Goal: Task Accomplishment & Management: Complete application form

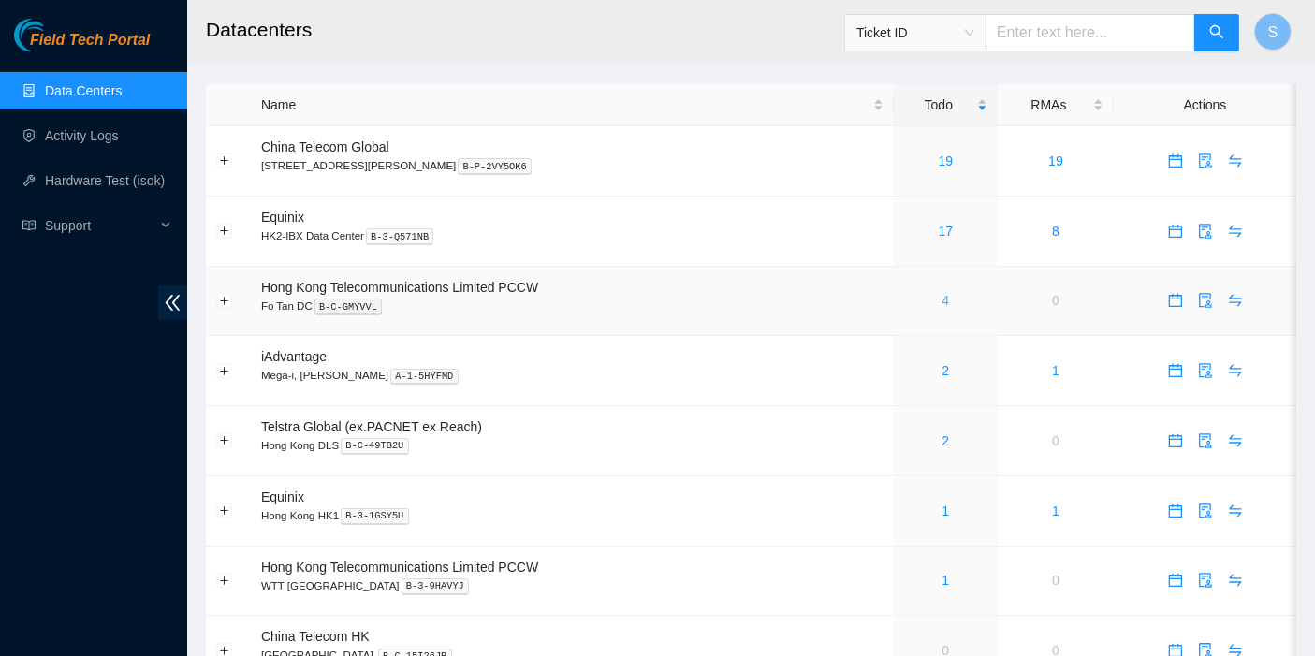
click at [943, 296] on link "4" at bounding box center [946, 300] width 7 height 15
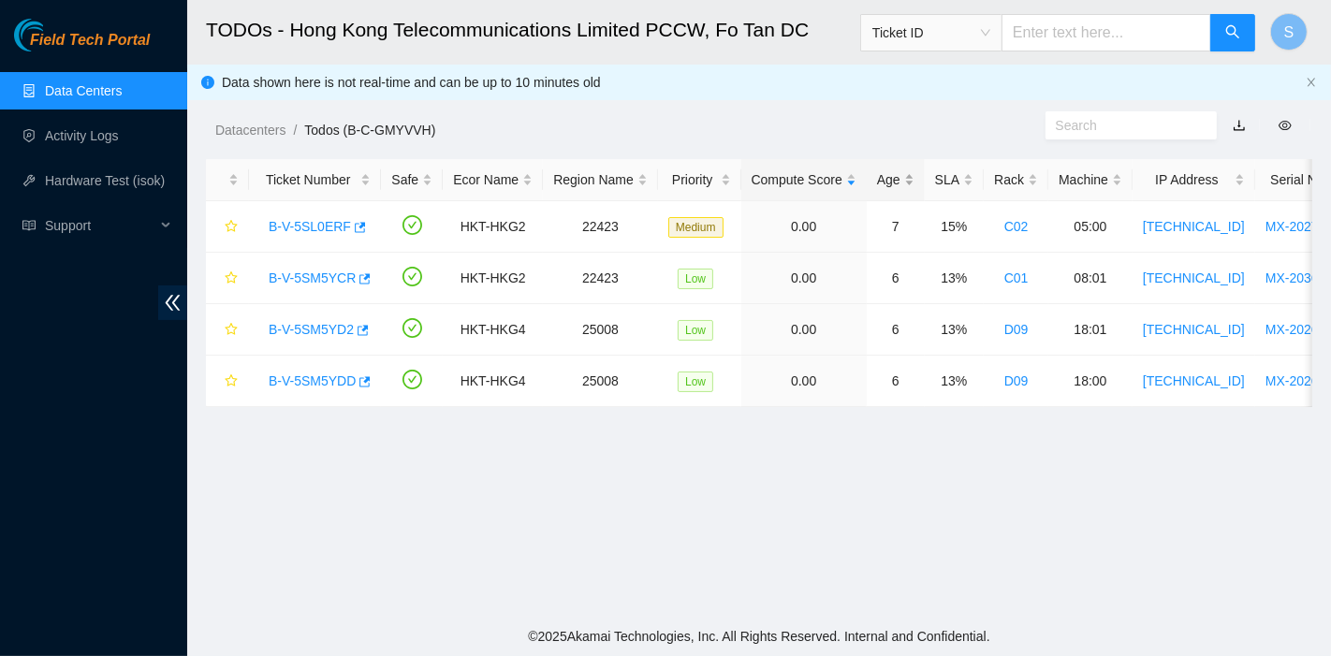
click at [877, 188] on div "Age" at bounding box center [895, 179] width 37 height 21
click at [877, 184] on div "Age" at bounding box center [895, 179] width 37 height 21
click at [291, 228] on link "B-V-5SL0ERF" at bounding box center [310, 226] width 82 height 15
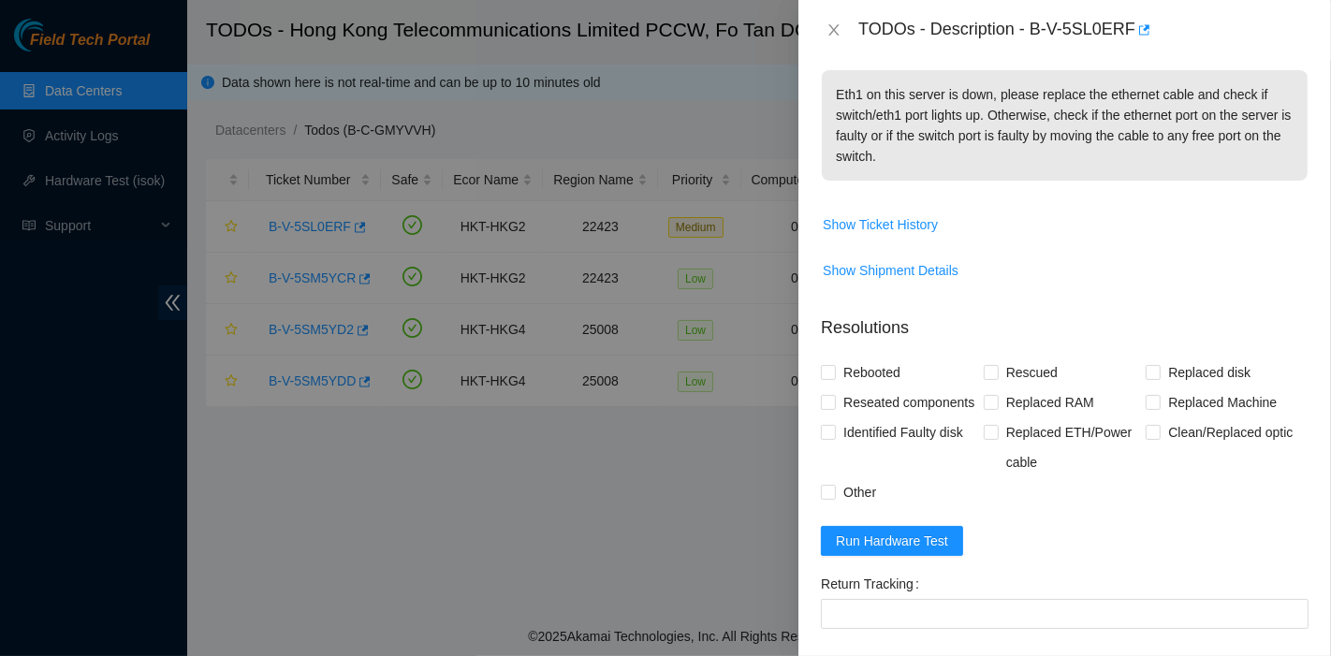
click at [886, 607] on form "Resolutions Rebooted Rescued Replaced disk Reseated components Replaced RAM Rep…" at bounding box center [1065, 569] width 488 height 538
click at [888, 555] on button "Run Hardware Test" at bounding box center [892, 540] width 142 height 30
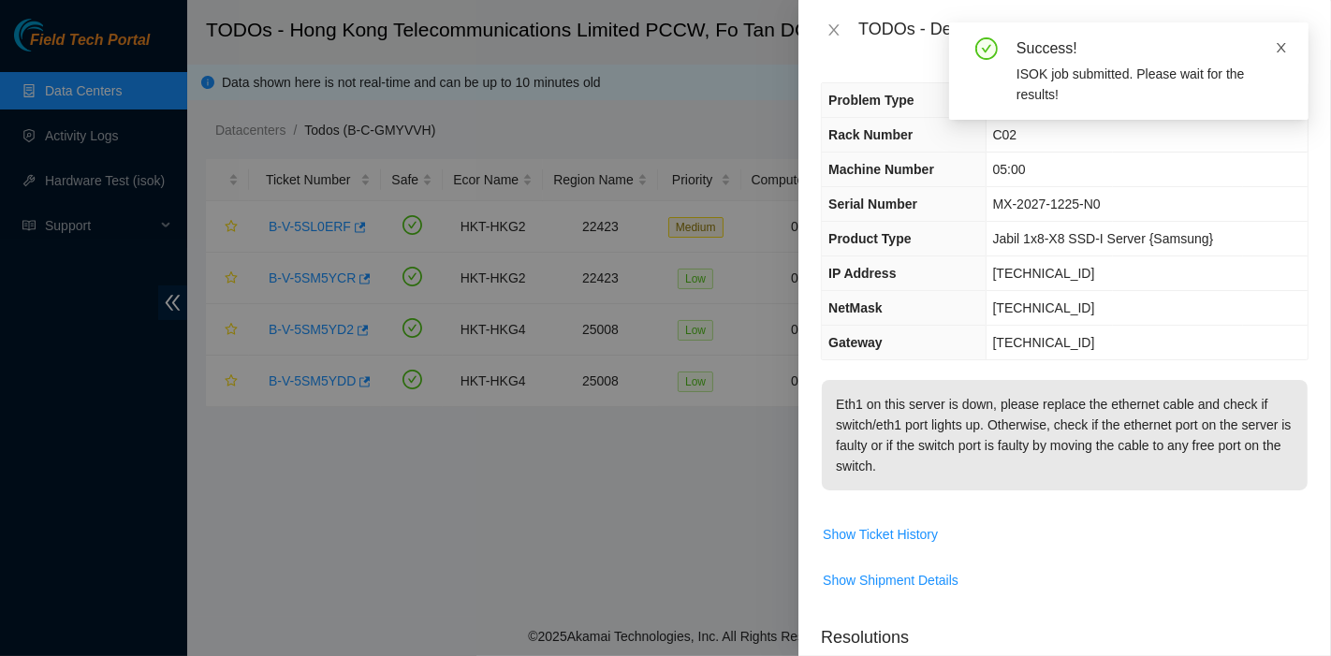
click at [1283, 44] on icon "close" at bounding box center [1281, 47] width 9 height 9
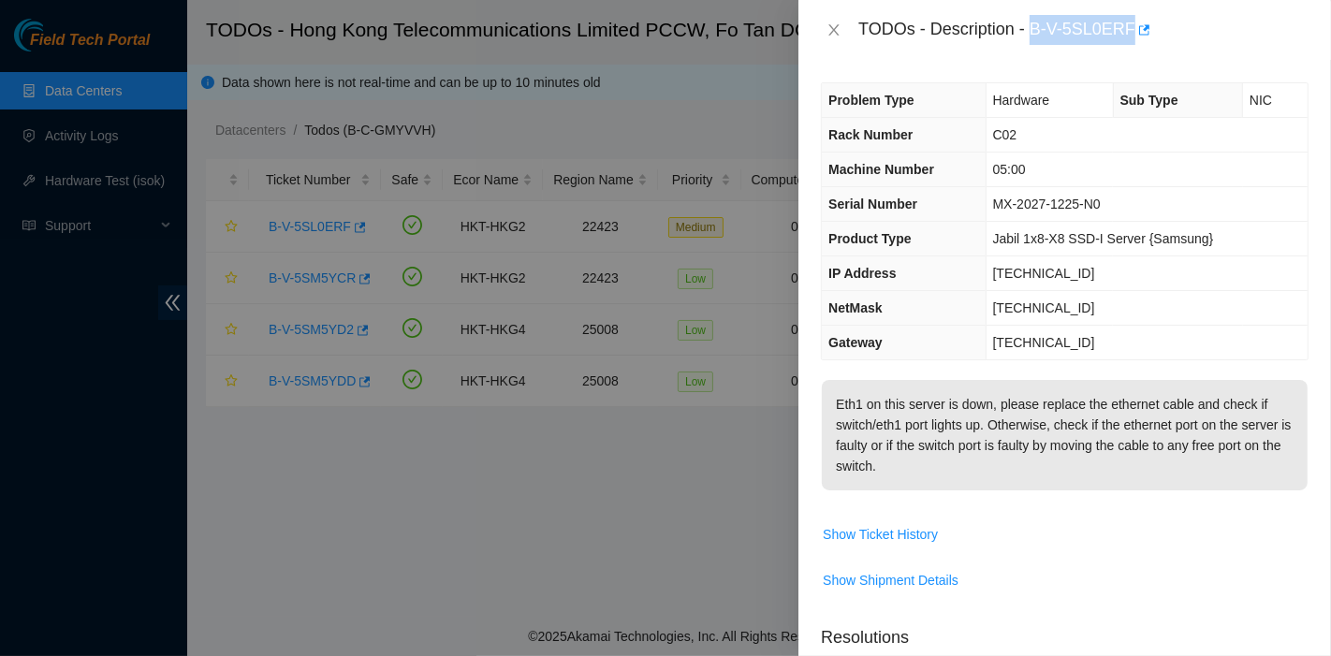
drag, startPoint x: 1030, startPoint y: 32, endPoint x: 1136, endPoint y: 53, distance: 108.9
click at [1136, 53] on div "TODOs - Description - B-V-5SL0ERF" at bounding box center [1064, 30] width 533 height 60
copy div "B-V-5SL0ERF"
click at [1127, 326] on td "219.76.14.1" at bounding box center [1147, 343] width 322 height 35
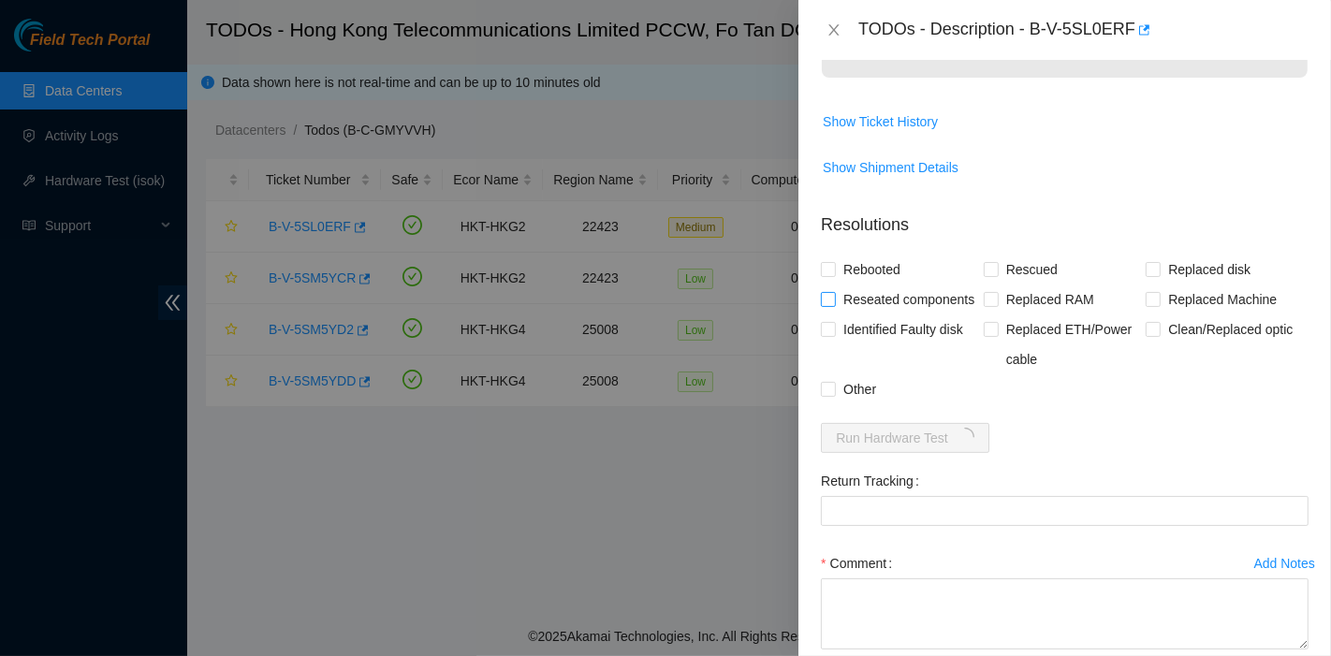
click at [836, 314] on span "Reseated components" at bounding box center [909, 300] width 146 height 30
click at [834, 305] on input "Reseated components" at bounding box center [827, 298] width 13 height 13
checkbox input "true"
click at [838, 280] on span "Rebooted" at bounding box center [872, 268] width 72 height 30
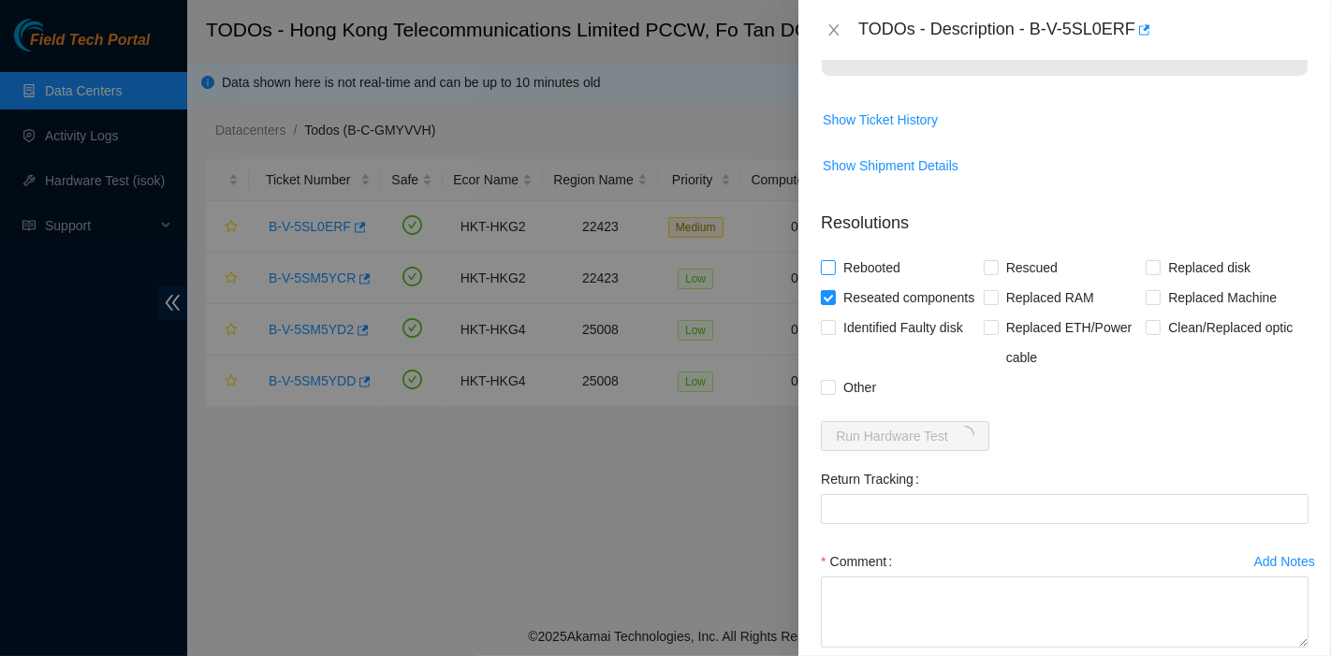
click at [834, 273] on input "Rebooted" at bounding box center [827, 266] width 13 height 13
checkbox input "true"
click at [1031, 283] on span "Rescued" at bounding box center [1032, 268] width 66 height 30
click at [997, 273] on input "Rescued" at bounding box center [990, 266] width 13 height 13
checkbox input "true"
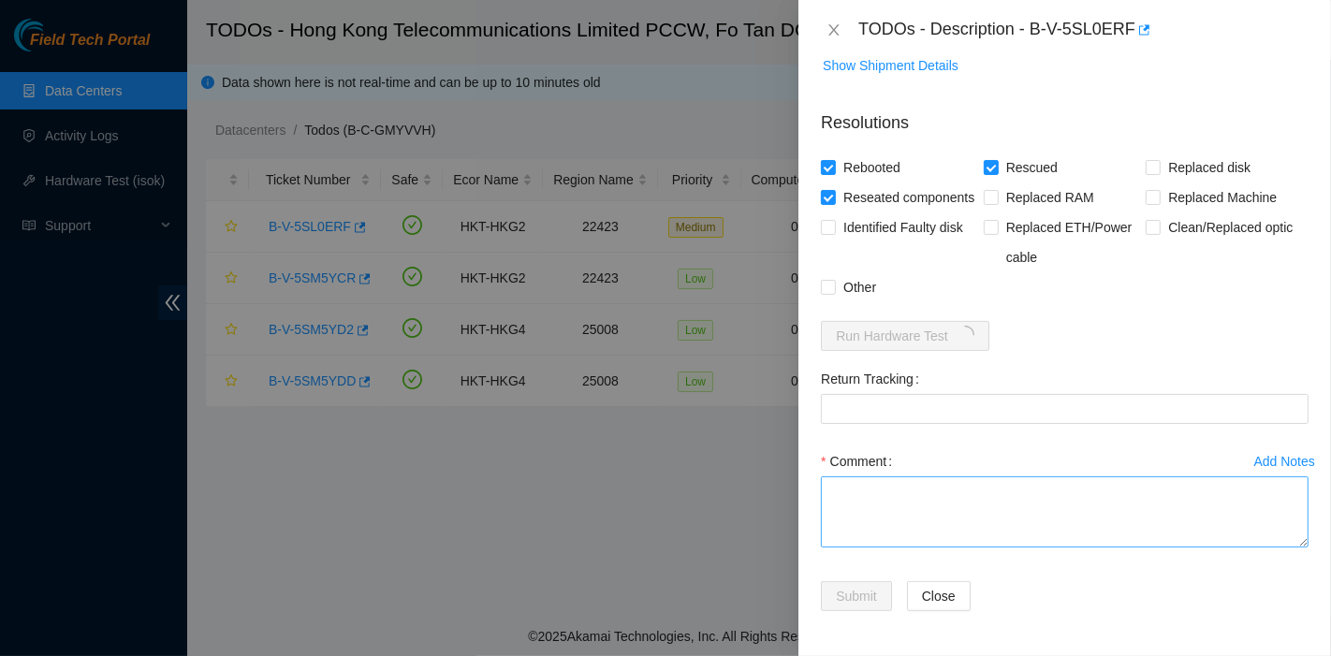
scroll to position [562, 0]
click at [899, 557] on div "Comment" at bounding box center [1065, 502] width 488 height 112
click at [899, 531] on textarea "Comment" at bounding box center [1065, 511] width 488 height 71
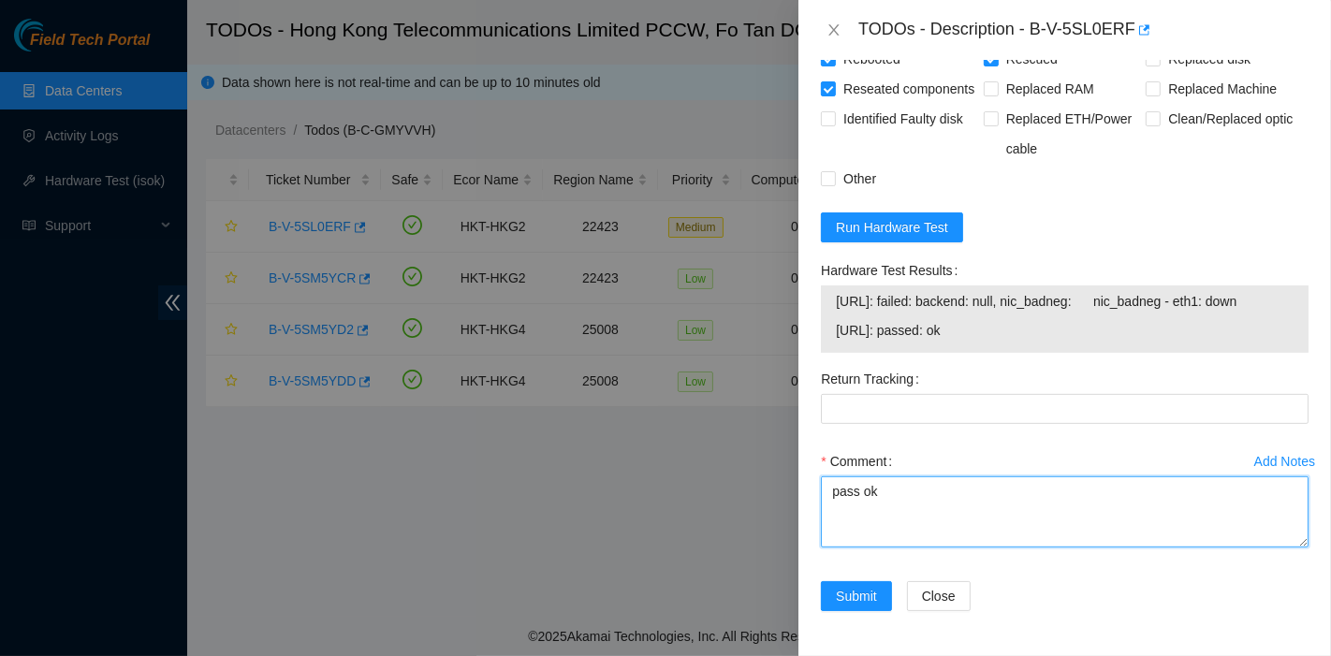
scroll to position [670, 0]
click at [906, 498] on textarea "pass ok" at bounding box center [1065, 511] width 488 height 71
type textarea "pass ok eth1 keep loosening"
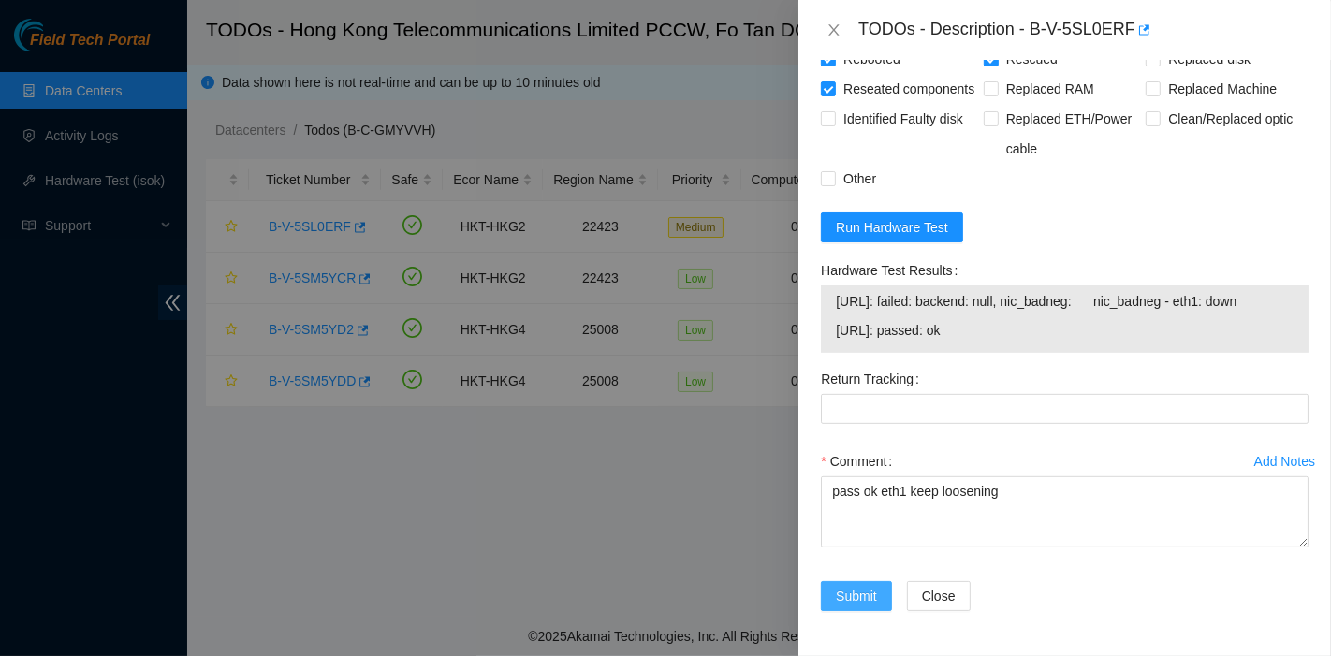
click at [836, 588] on span "Submit" at bounding box center [856, 596] width 41 height 21
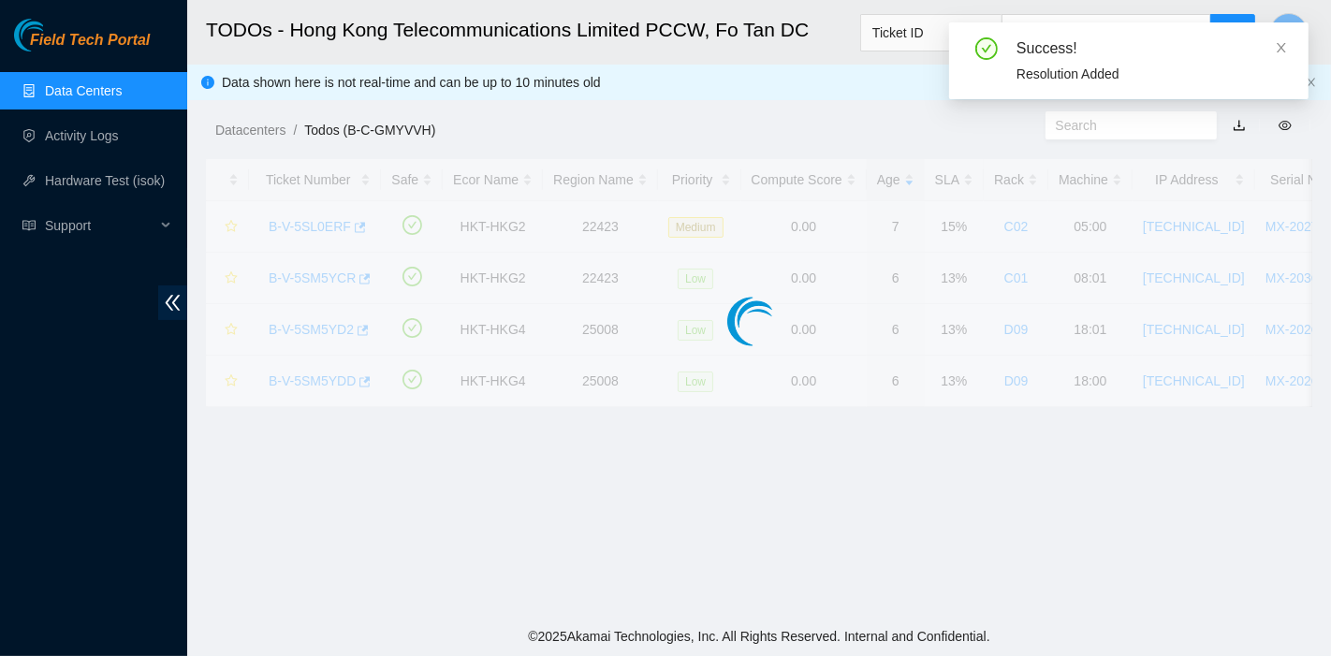
scroll to position [506, 0]
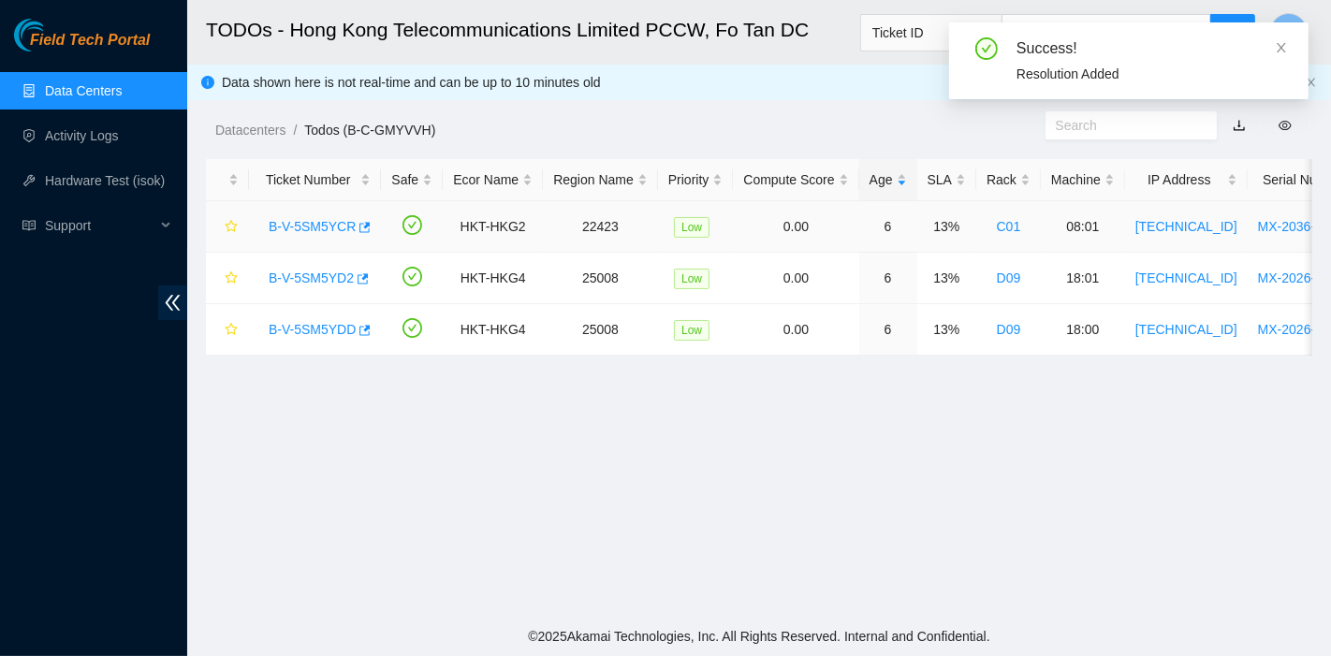
click at [310, 220] on link "B-V-5SM5YCR" at bounding box center [312, 226] width 87 height 15
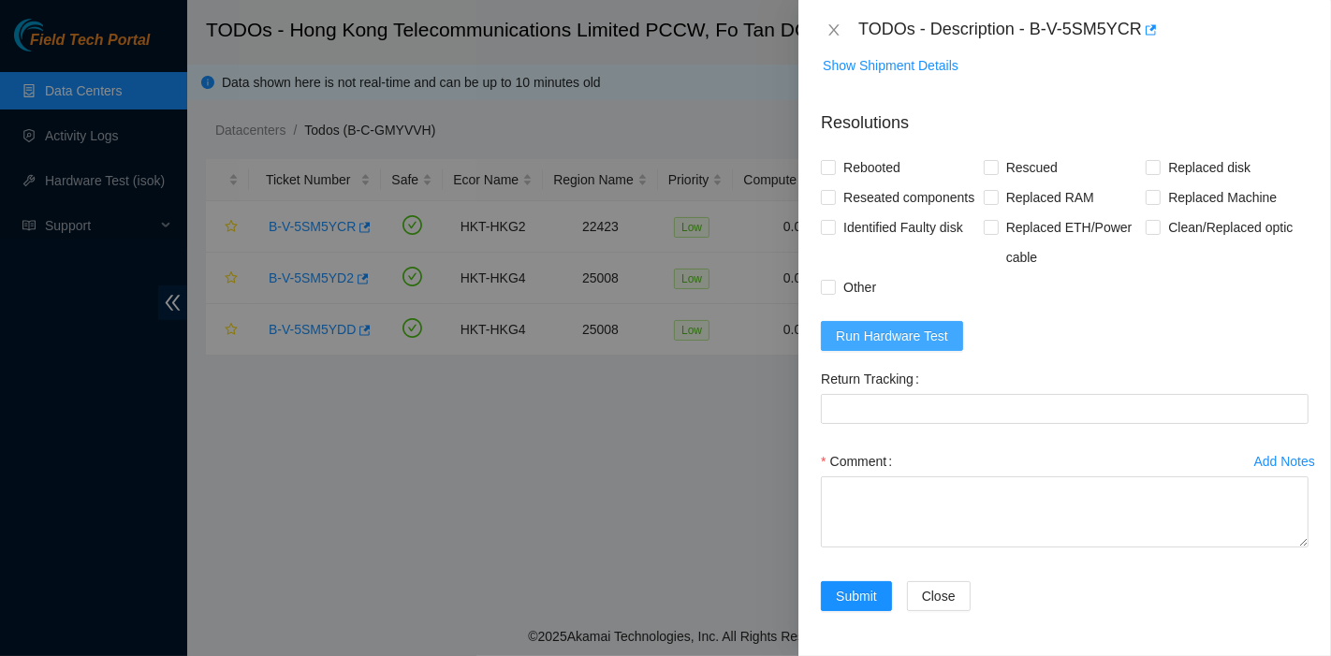
click at [870, 341] on span "Run Hardware Test" at bounding box center [892, 336] width 112 height 21
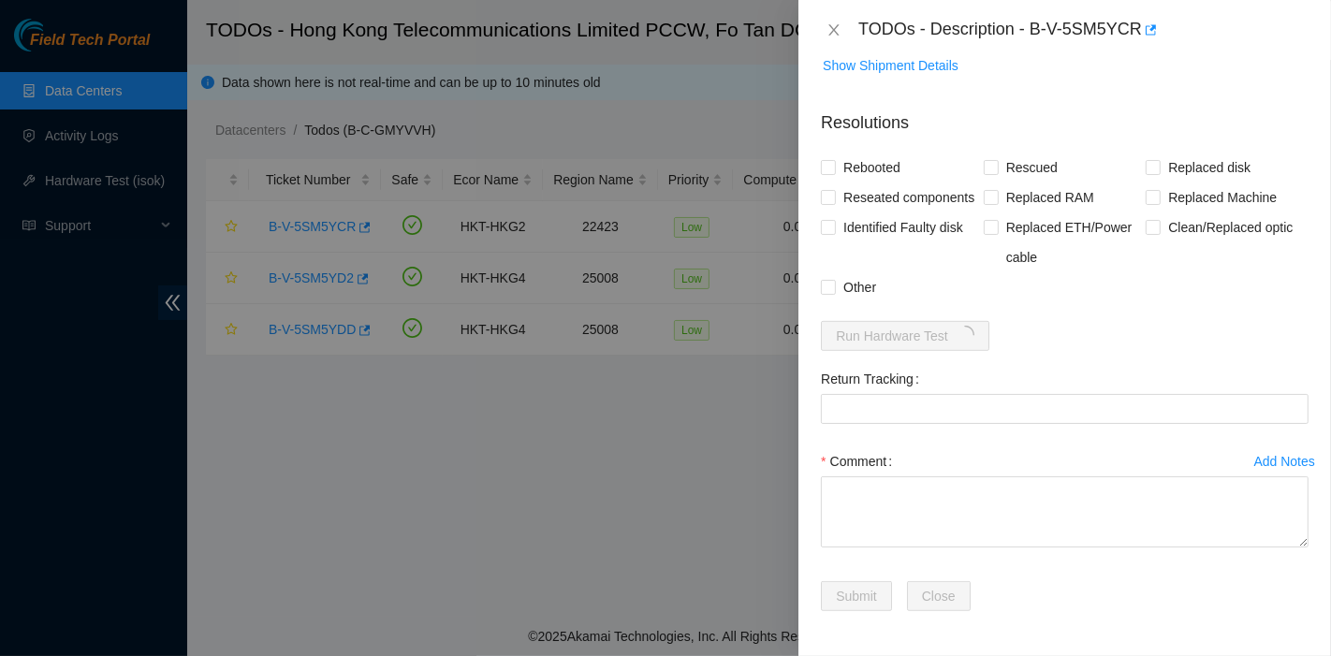
scroll to position [870, 0]
drag, startPoint x: 1030, startPoint y: 36, endPoint x: 1137, endPoint y: 58, distance: 110.0
click at [1137, 58] on body "Field Tech Portal Data Centers Activity Logs Hardware Test (isok) Support TODOs…" at bounding box center [665, 328] width 1331 height 656
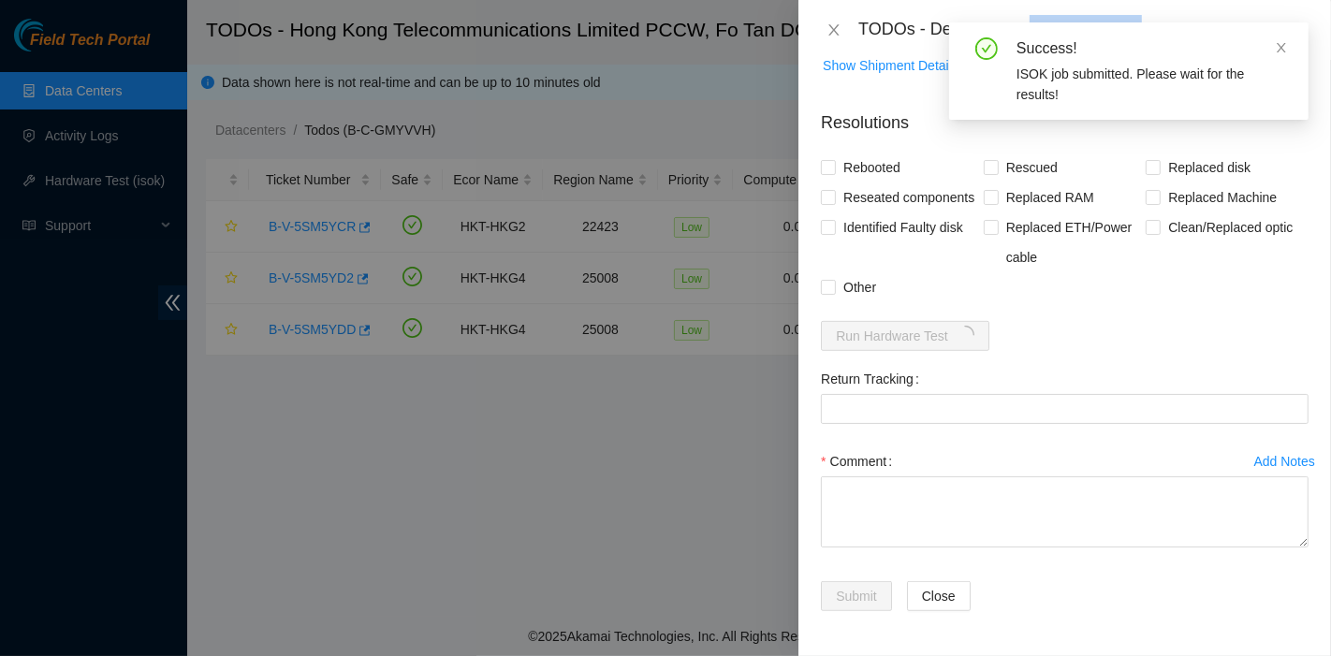
copy div "B-V-5SM5YCR"
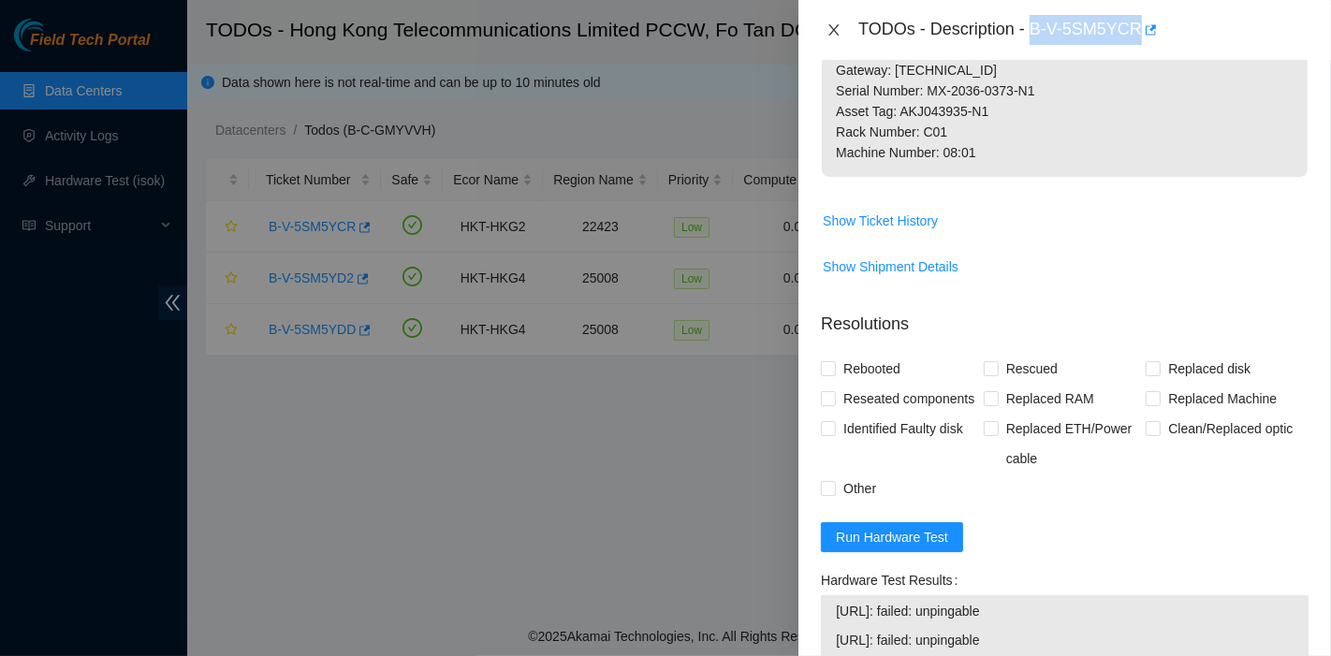
click at [837, 22] on button "Close" at bounding box center [834, 31] width 26 height 18
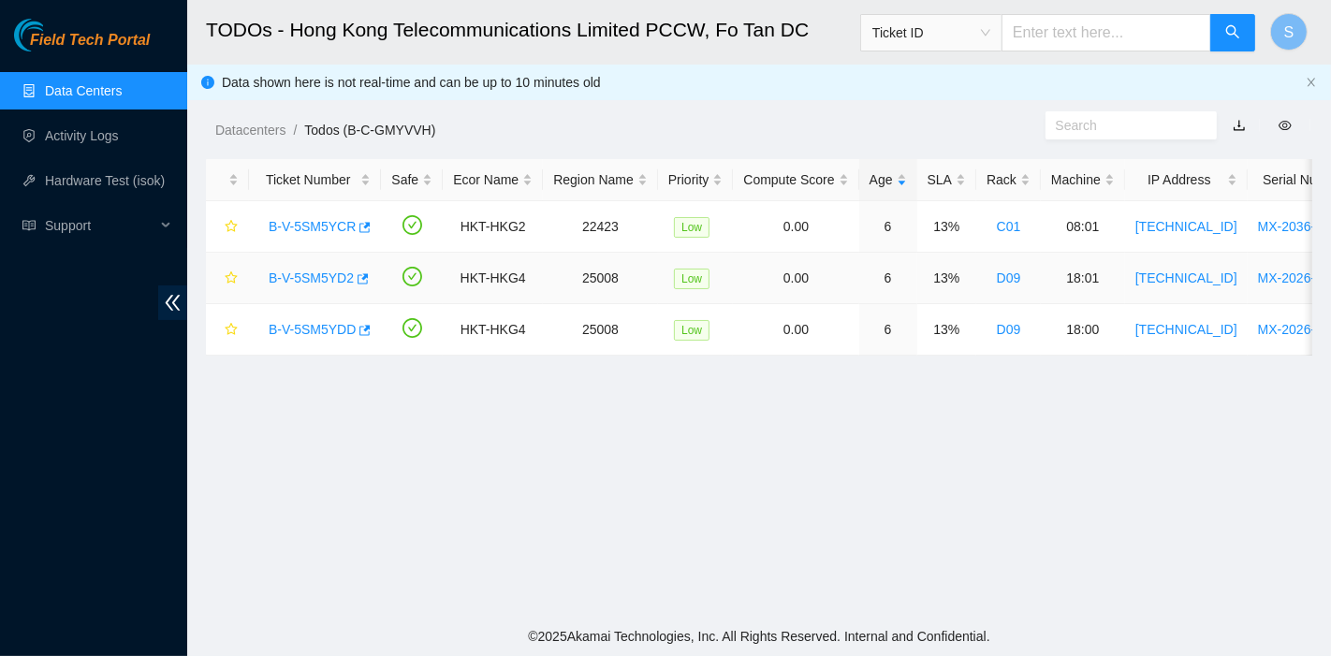
scroll to position [580, 0]
click at [326, 273] on link "B-V-5SM5YD2" at bounding box center [311, 277] width 85 height 15
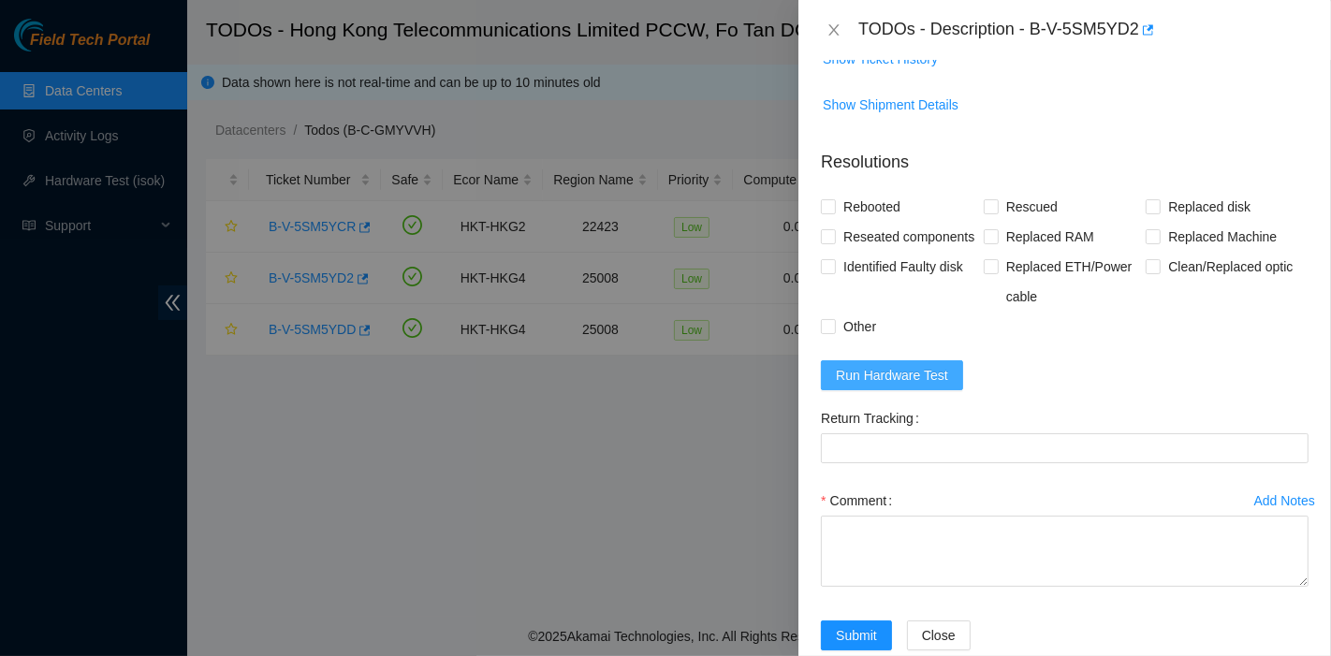
click at [912, 386] on span "Run Hardware Test" at bounding box center [892, 375] width 112 height 21
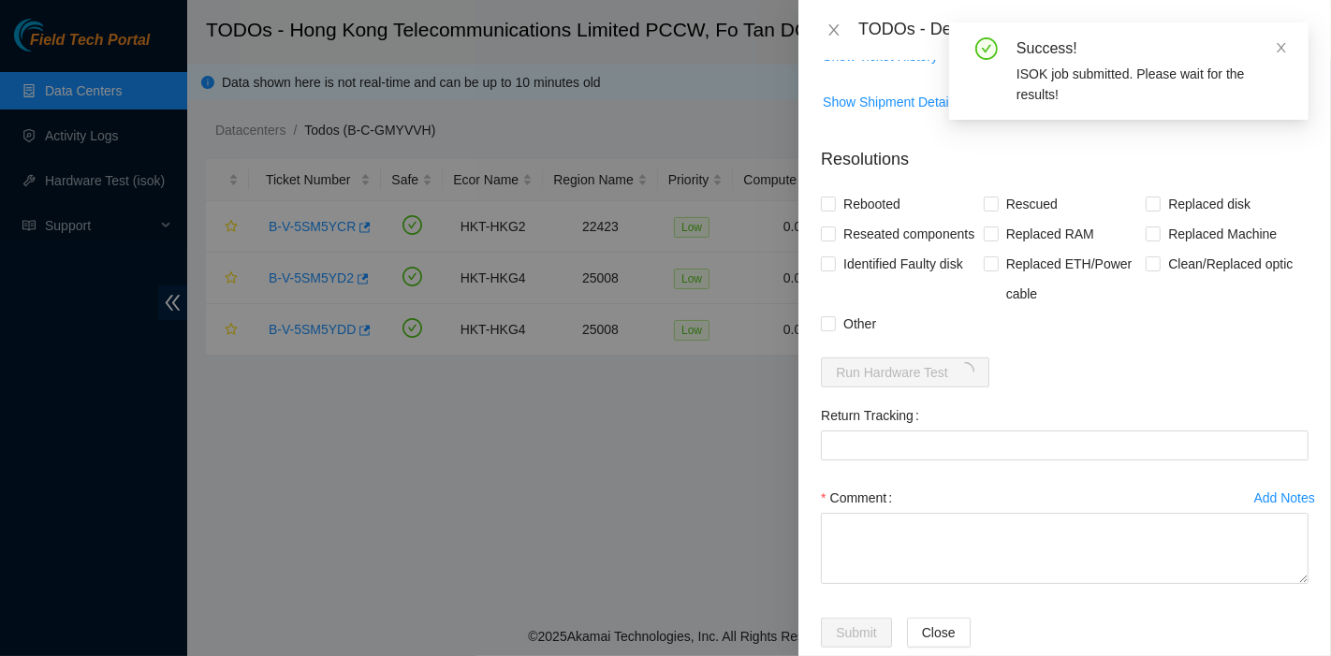
scroll to position [768, 0]
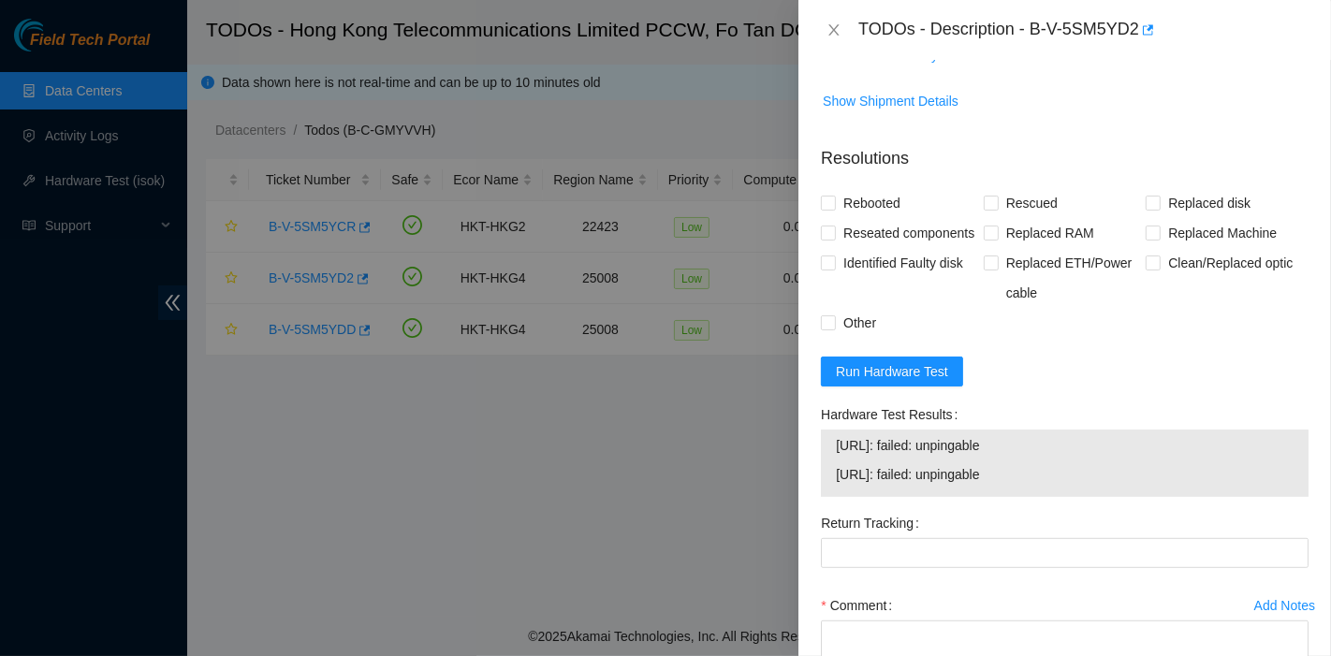
click at [837, 17] on div "TODOs - Description - B-V-5SM5YD2" at bounding box center [1065, 30] width 488 height 30
click at [837, 20] on div "TODOs - Description - B-V-5SM5YD2" at bounding box center [1065, 30] width 488 height 30
click at [840, 30] on icon "close" at bounding box center [833, 29] width 15 height 15
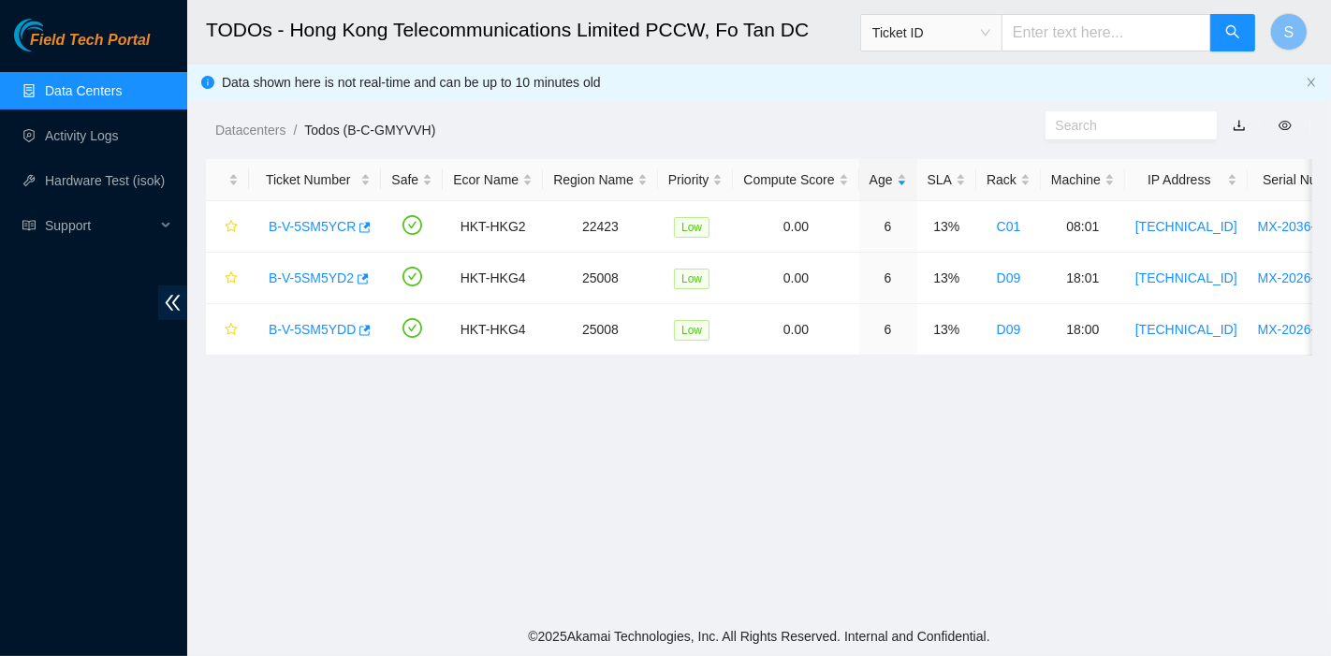
scroll to position [424, 0]
click at [294, 219] on link "B-V-5SM5YCR" at bounding box center [312, 226] width 87 height 15
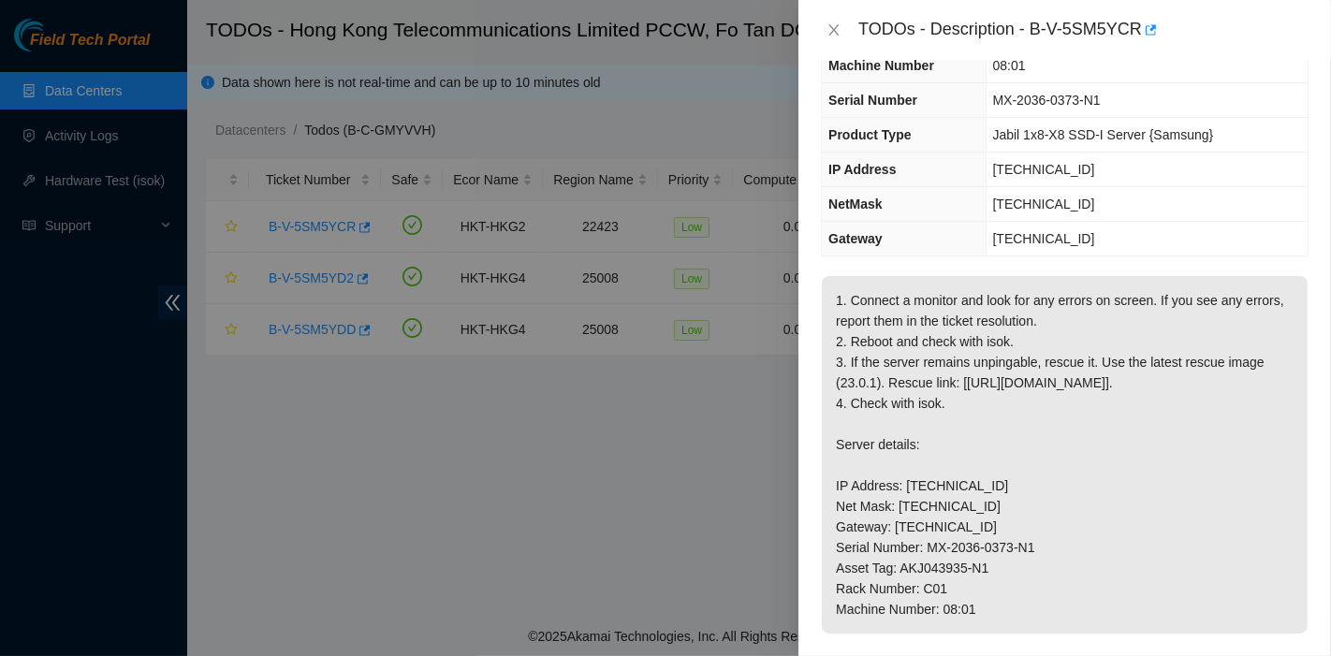
scroll to position [0, 0]
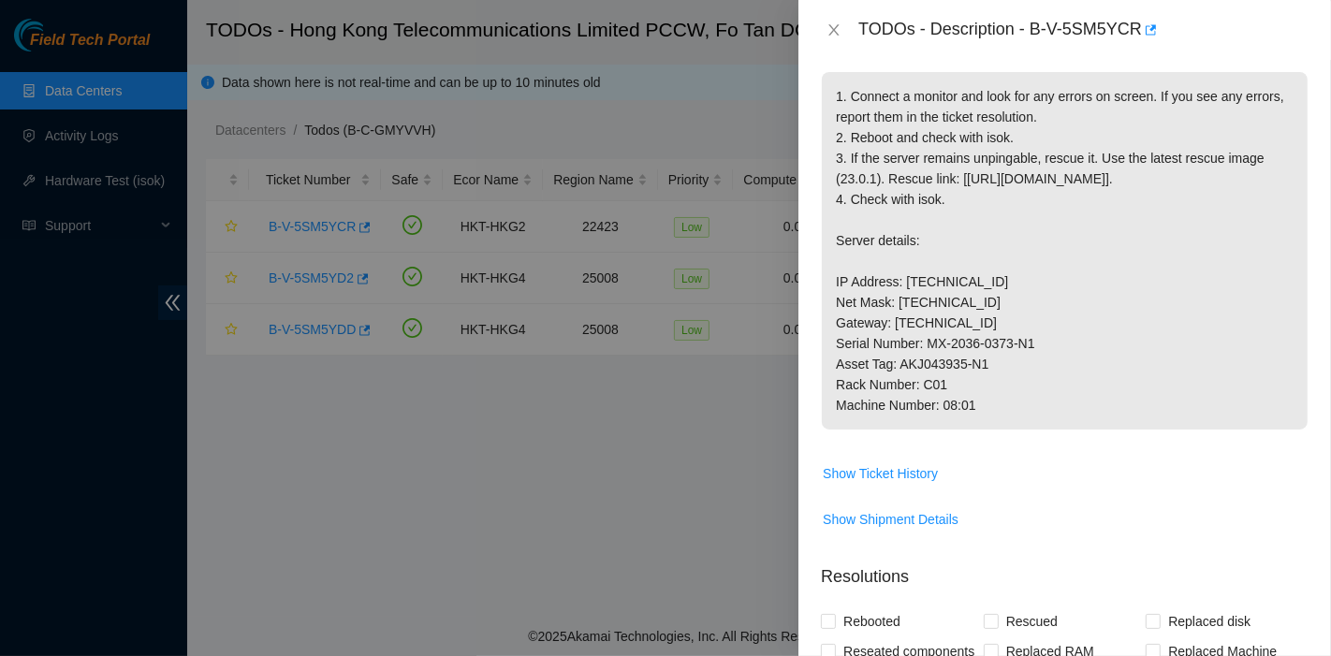
drag, startPoint x: 860, startPoint y: 21, endPoint x: 994, endPoint y: 431, distance: 432.1
click at [994, 431] on div "TODOs - Description - B-V-5SM5YCR Problem Type Hardware Sub Type Tier 1 Rack Nu…" at bounding box center [1064, 328] width 533 height 656
copy div "TODOs - Description - B-V-5SM5YCR Problem Type Hardware Sub Type Tier 1 Rack Nu…"
click at [840, 23] on icon "close" at bounding box center [833, 29] width 15 height 15
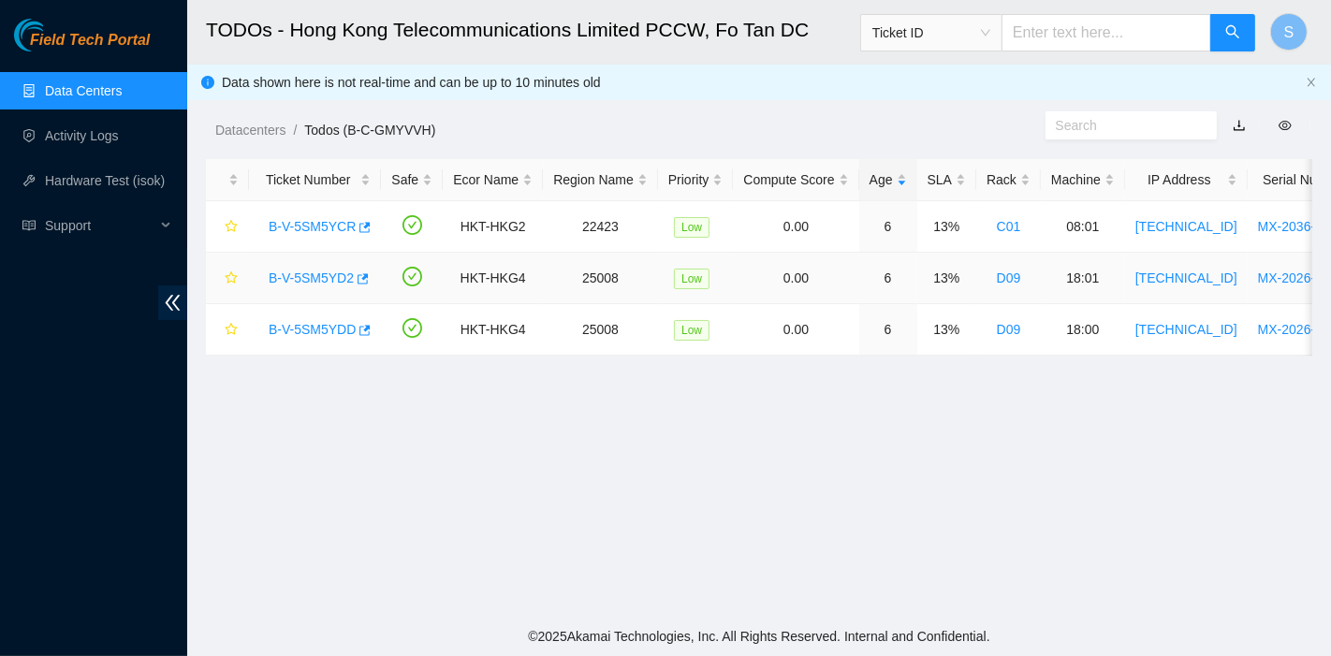
click at [337, 275] on link "B-V-5SM5YD2" at bounding box center [311, 277] width 85 height 15
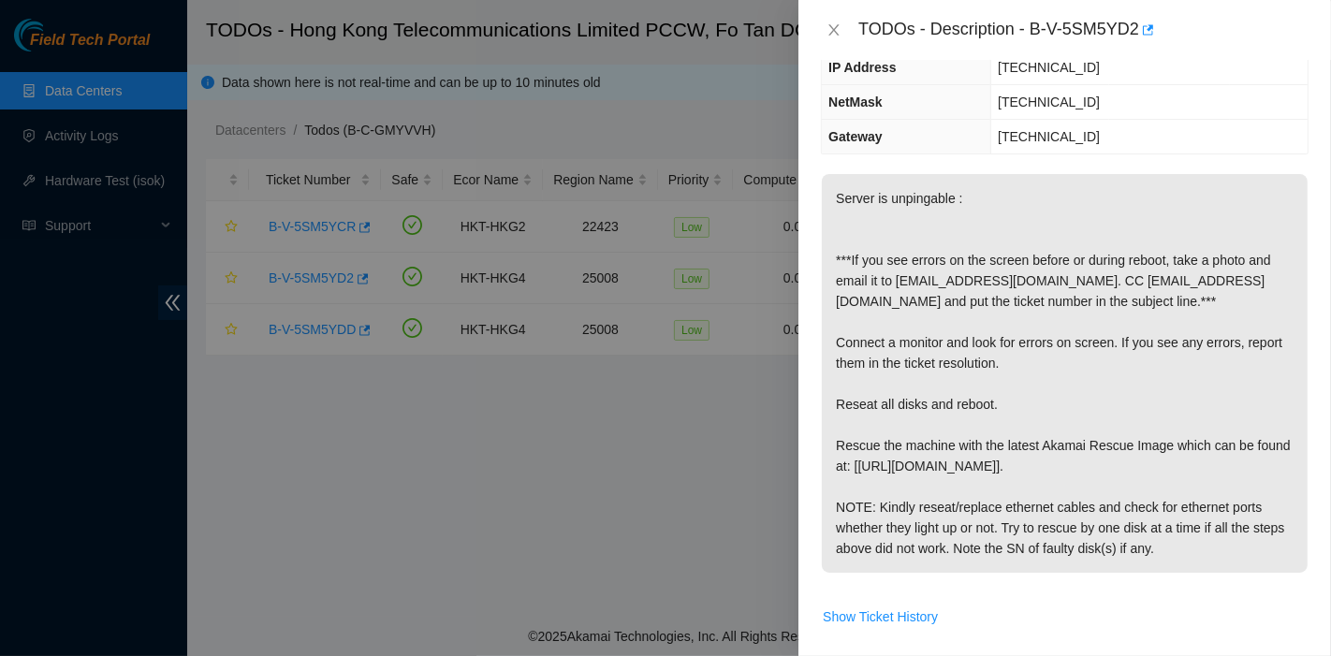
scroll to position [0, 0]
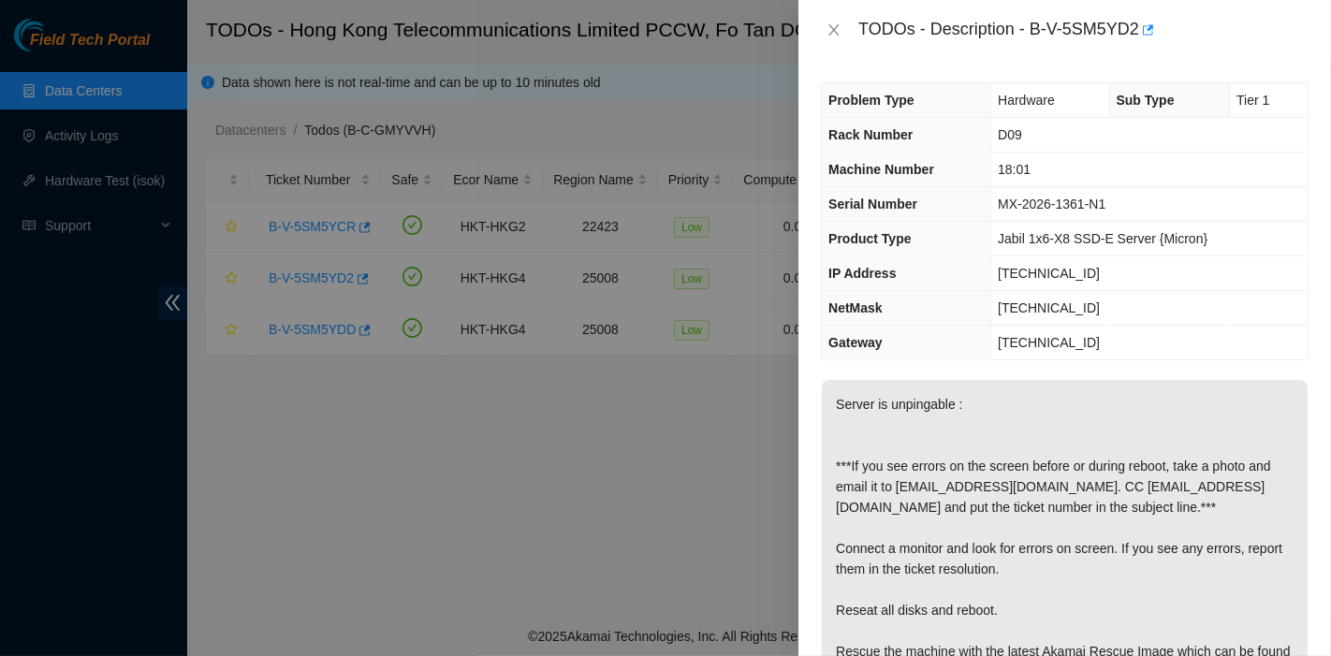
click at [985, 219] on tbody "Problem Type Hardware Sub Type Tier 1 Rack Number D09 Machine Number 18:01 Seri…" at bounding box center [1065, 221] width 486 height 276
click at [864, 33] on div "TODOs - Description - B-V-5SM5YD2" at bounding box center [1083, 30] width 450 height 30
click at [856, 23] on div "TODOs - Description - B-V-5SM5YD2" at bounding box center [1065, 30] width 488 height 30
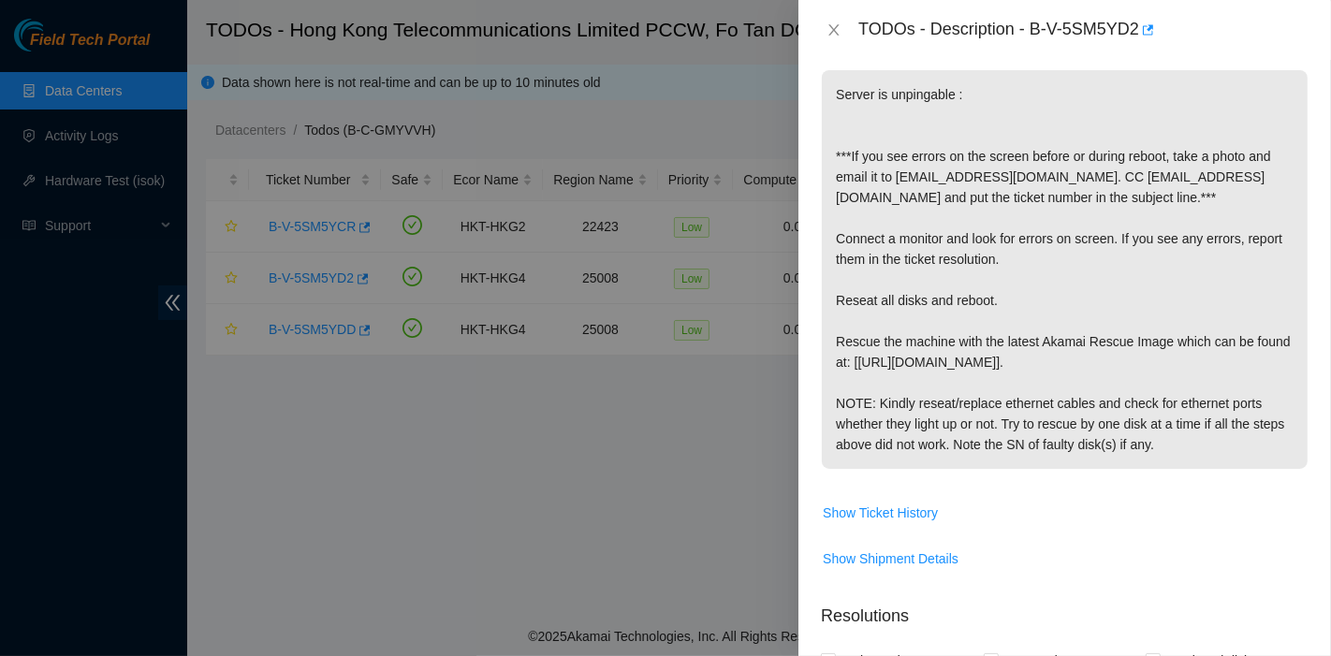
drag, startPoint x: 857, startPoint y: 24, endPoint x: 1222, endPoint y: 440, distance: 553.1
click at [1222, 440] on div "TODOs - Description - B-V-5SM5YD2 Problem Type Hardware Sub Type Tier 1 Rack Nu…" at bounding box center [1064, 328] width 533 height 656
copy div "TODOs - Description - B-V-5SM5YD2 Problem Type Hardware Sub Type Tier 1 Rack Nu…"
click at [830, 24] on icon "close" at bounding box center [834, 29] width 10 height 11
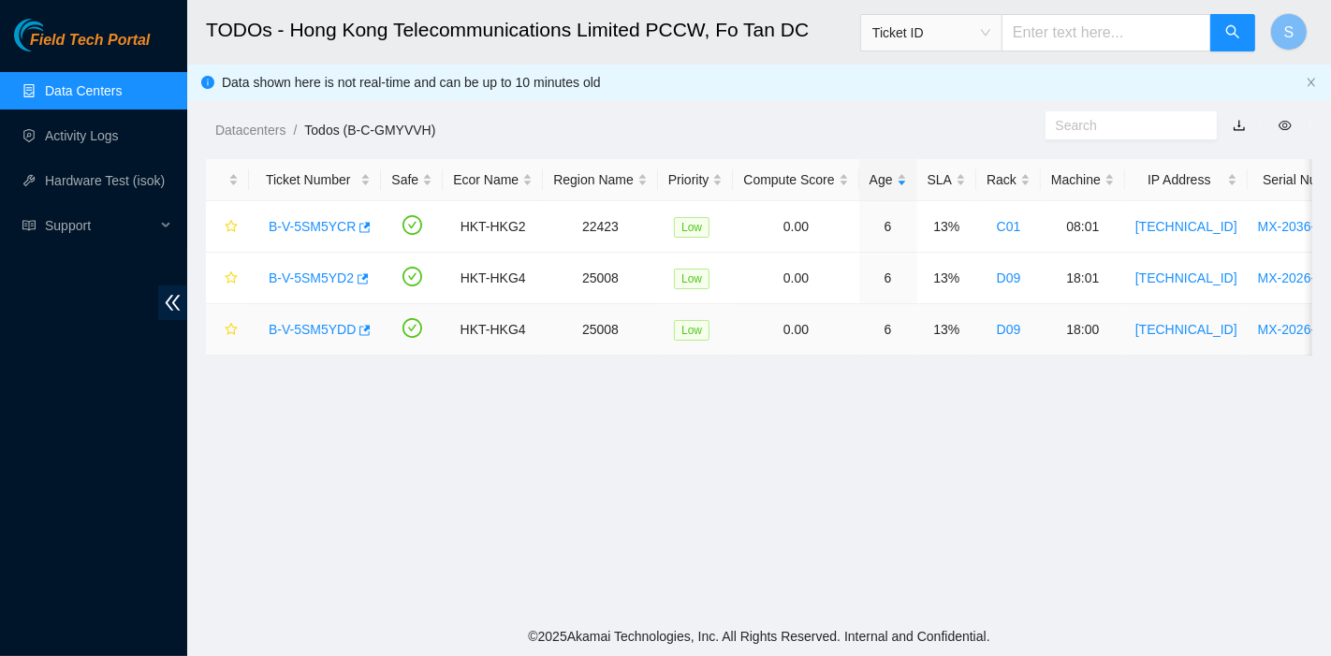
click at [310, 328] on link "B-V-5SM5YDD" at bounding box center [312, 329] width 87 height 15
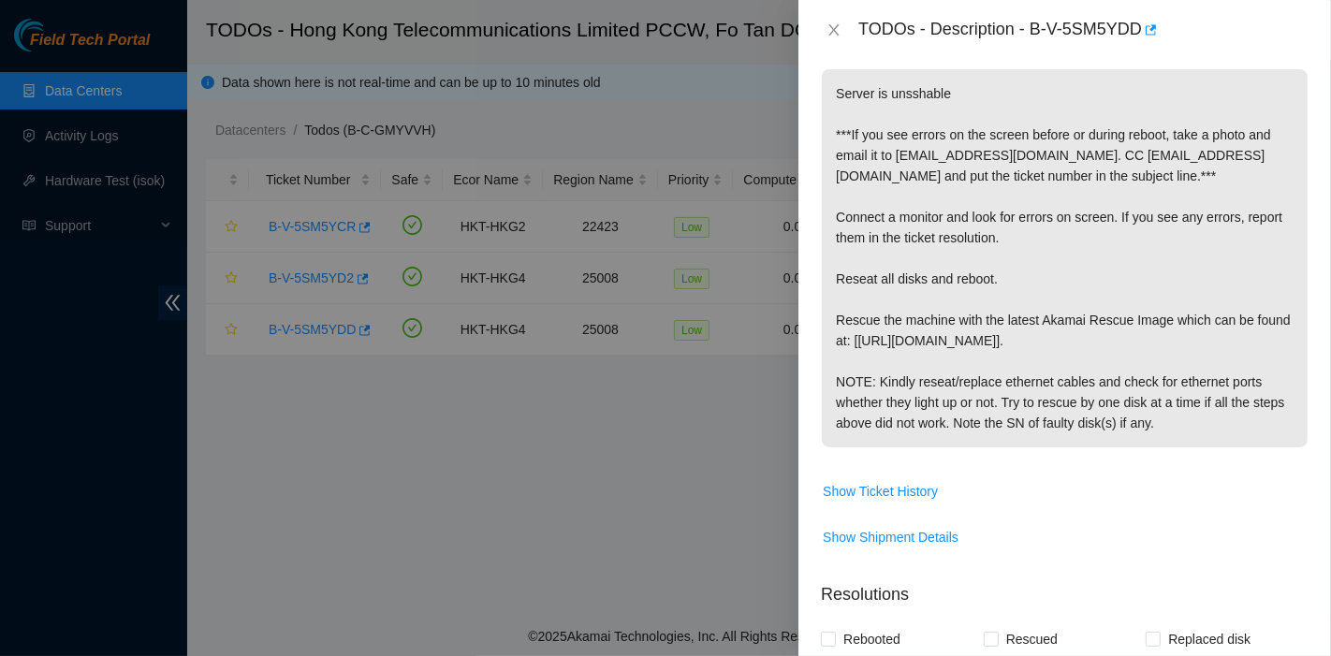
click at [985, 357] on p "Server is unsshable ***If you see errors on the screen before or during reboot,…" at bounding box center [1065, 258] width 486 height 378
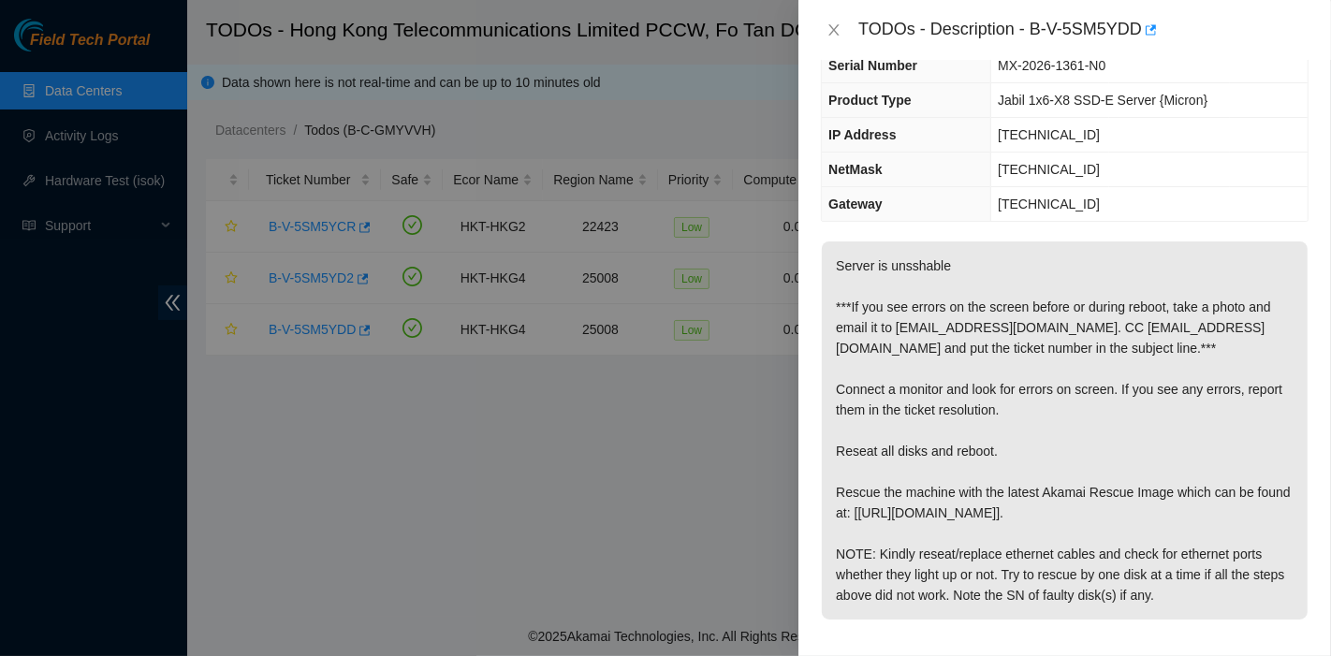
scroll to position [0, 0]
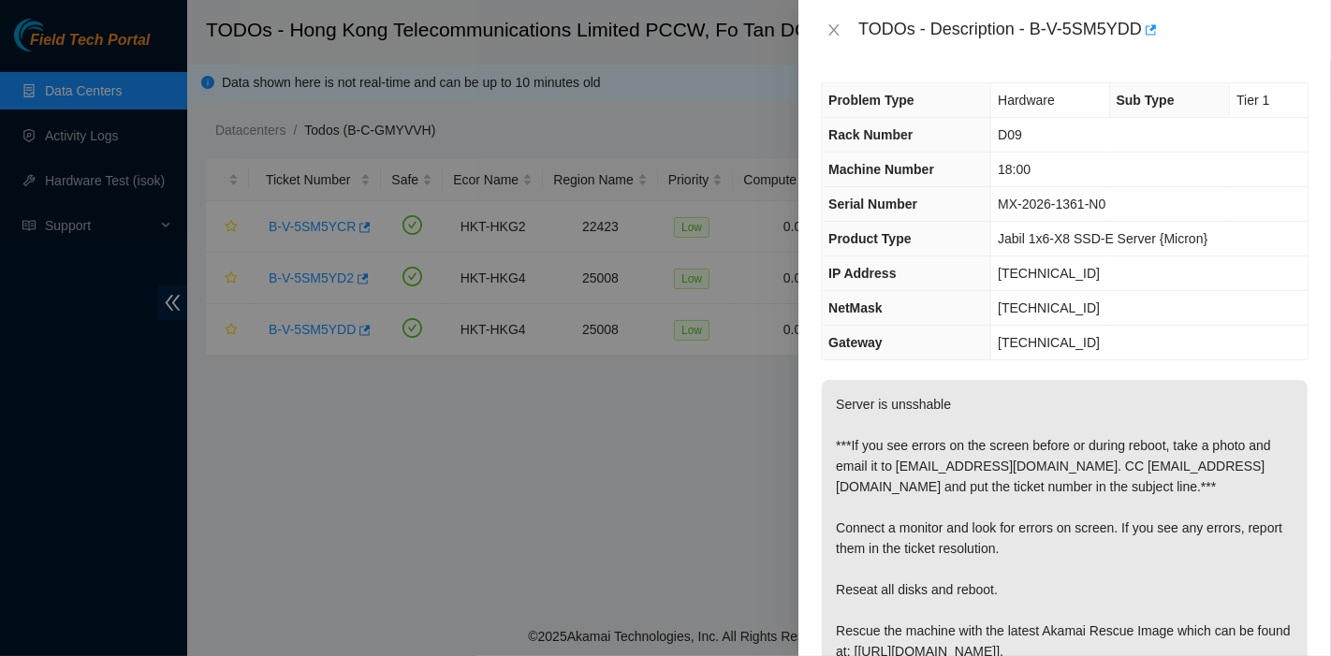
click at [1109, 300] on td "255.255.255.128" at bounding box center [1149, 308] width 316 height 35
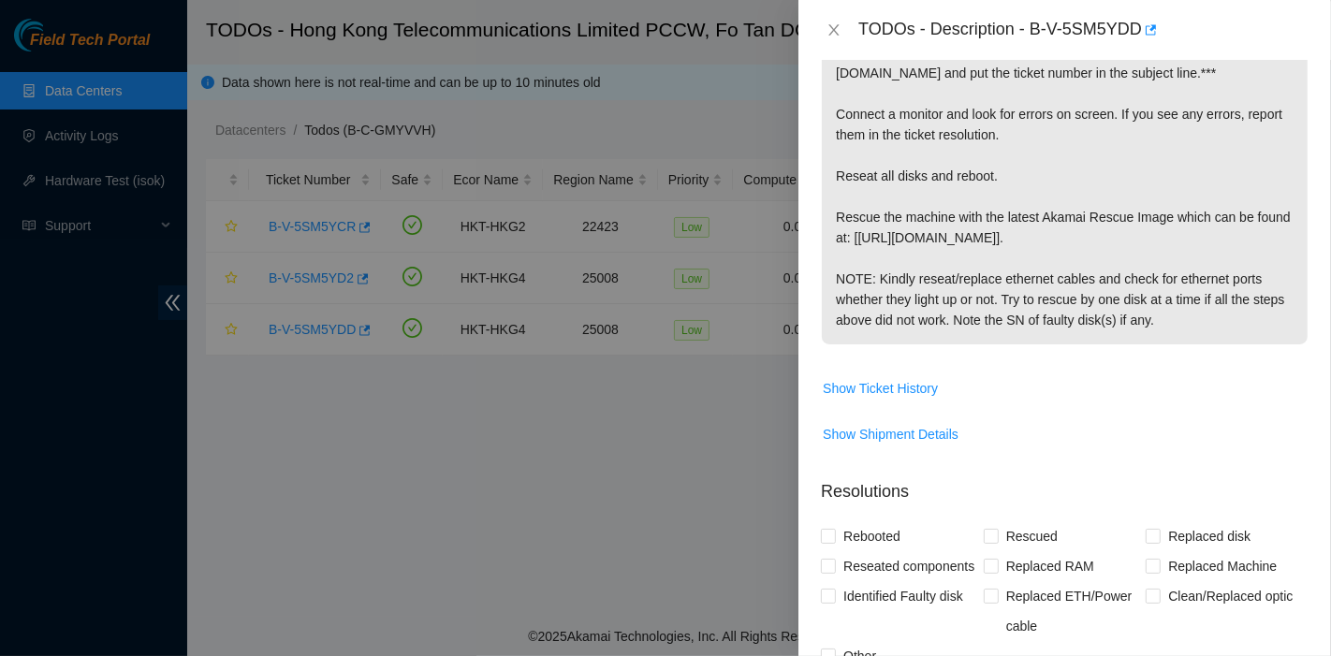
scroll to position [415, 0]
drag, startPoint x: 859, startPoint y: 25, endPoint x: 1198, endPoint y: 314, distance: 444.9
click at [1198, 314] on div "TODOs - Description - B-V-5SM5YDD Problem Type Hardware Sub Type Tier 1 Rack Nu…" at bounding box center [1064, 328] width 533 height 656
copy div "TODOs - Description - B-V-5SM5YDD Problem Type Hardware Sub Type Tier 1 Rack Nu…"
drag, startPoint x: 1000, startPoint y: 413, endPoint x: 994, endPoint y: 400, distance: 14.3
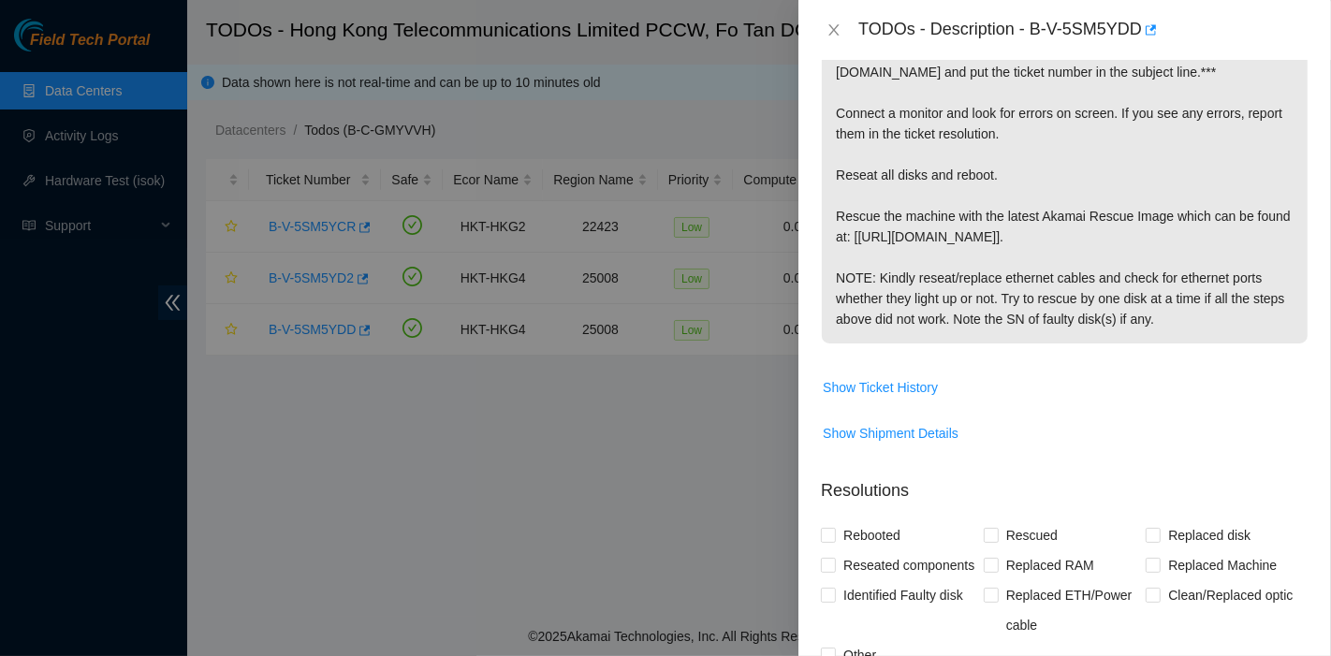
click at [1000, 413] on td "Show Ticket History" at bounding box center [1065, 395] width 488 height 46
click at [833, 25] on icon "close" at bounding box center [833, 29] width 15 height 15
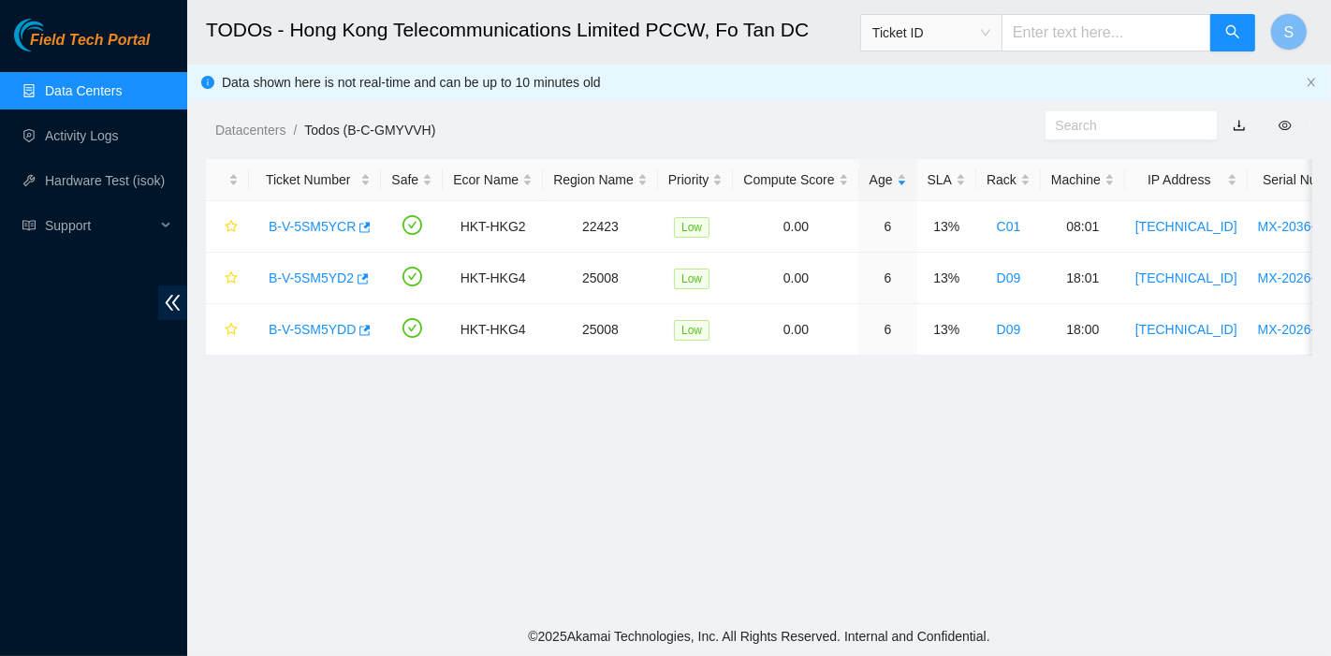
scroll to position [443, 0]
click at [242, 129] on link "Datacenters" at bounding box center [250, 130] width 70 height 15
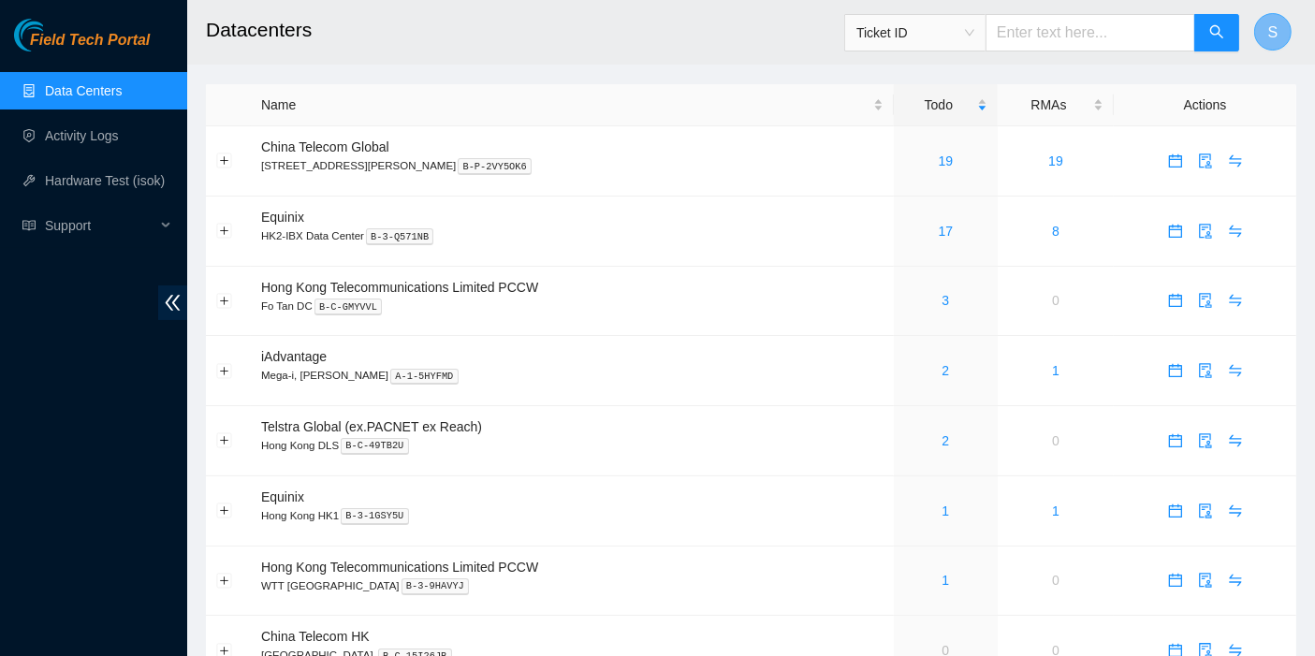
click at [1275, 42] on span "S" at bounding box center [1273, 32] width 10 height 23
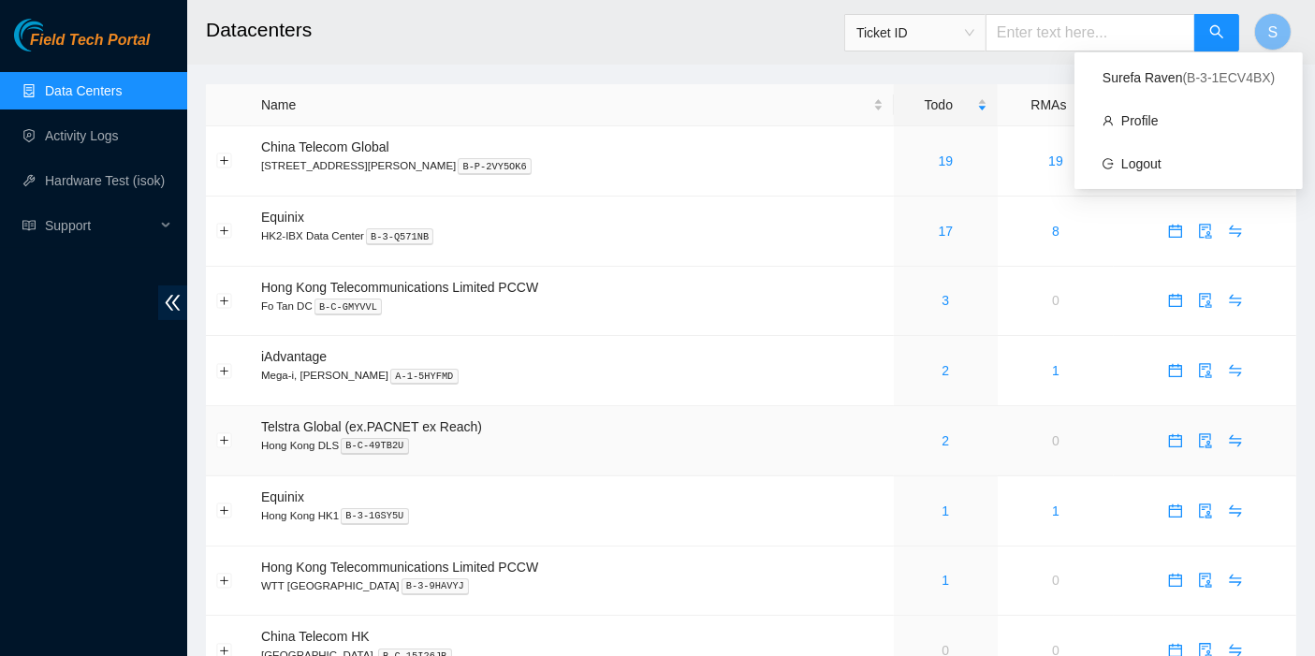
click at [894, 453] on td "2" at bounding box center [946, 441] width 104 height 70
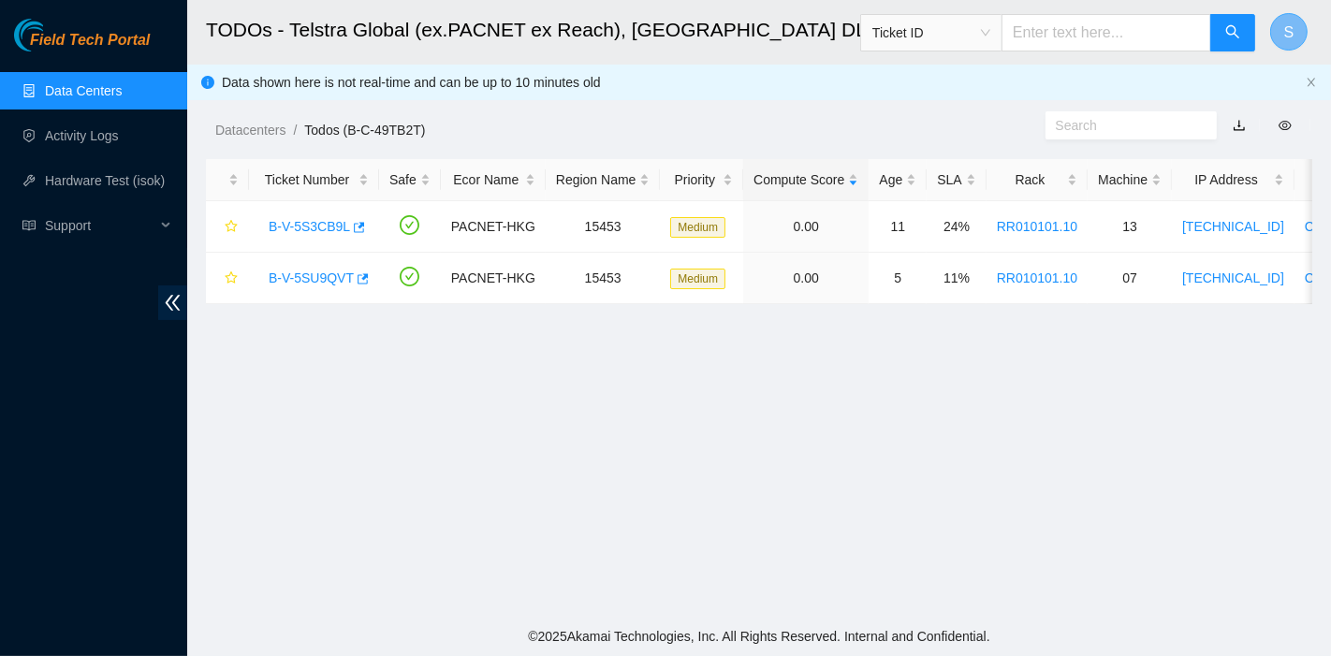
click at [1296, 32] on button "S" at bounding box center [1288, 31] width 37 height 37
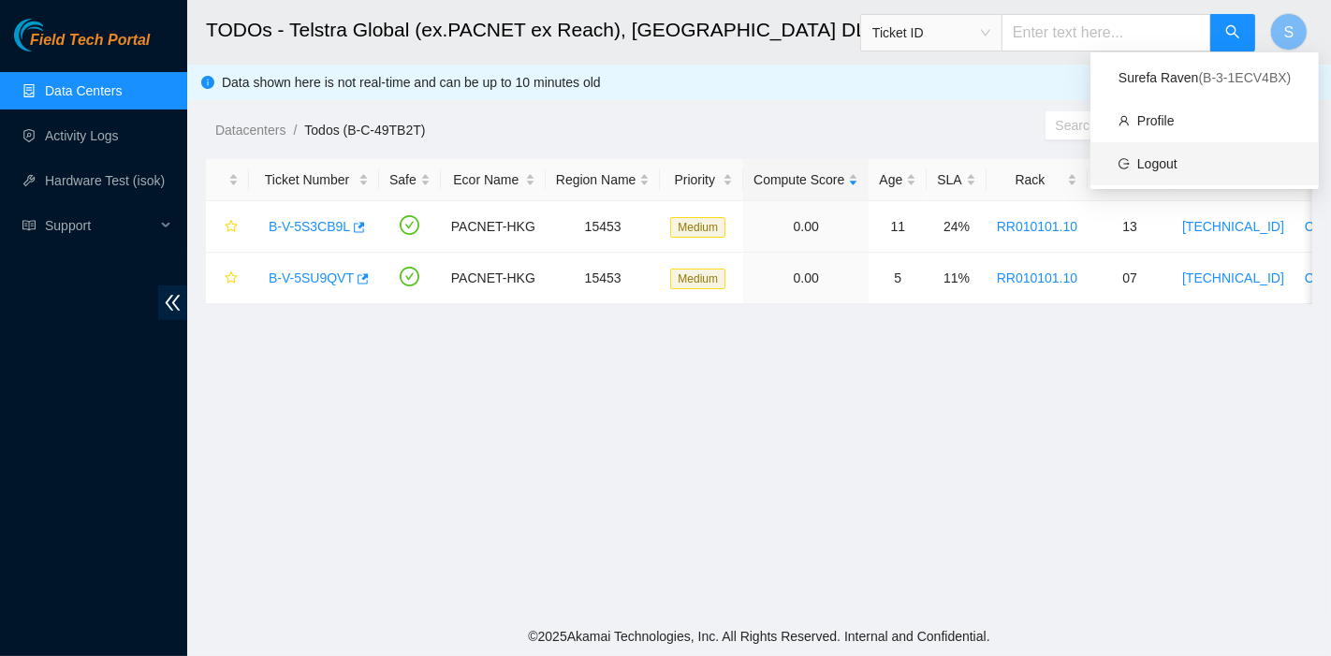
click at [1161, 160] on link "Logout" at bounding box center [1157, 163] width 40 height 15
